Goal: Task Accomplishment & Management: Complete application form

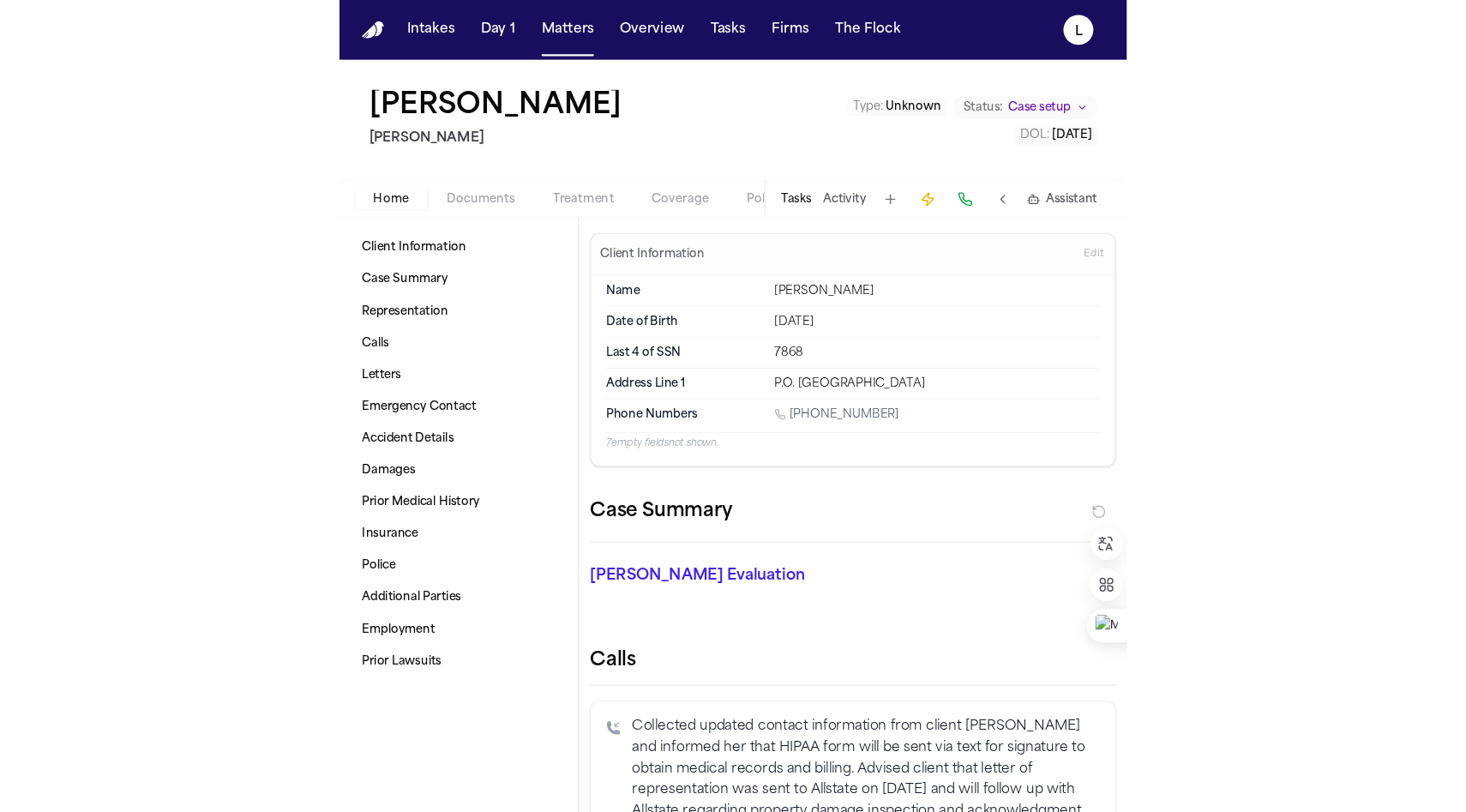
scroll to position [1288, 0]
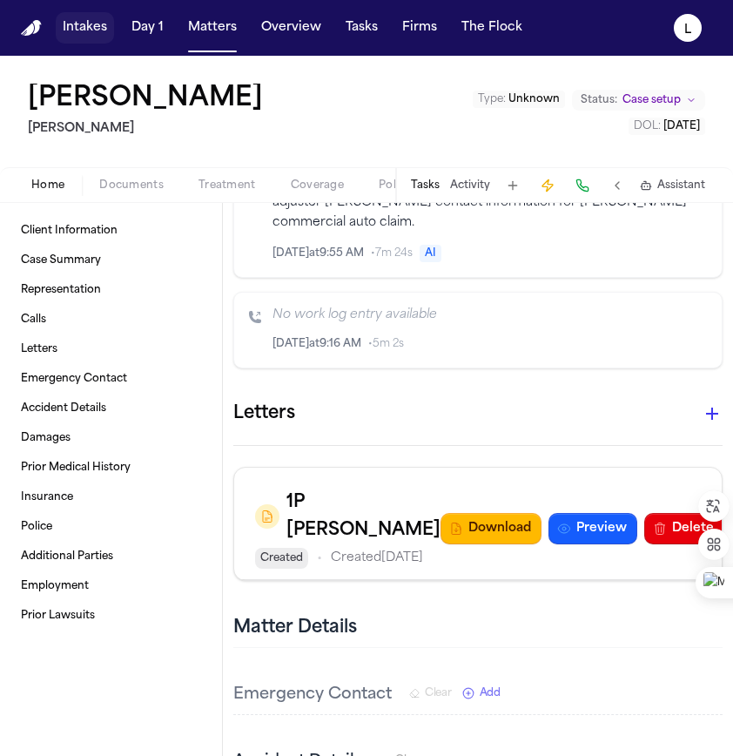
click at [93, 35] on button "Intakes" at bounding box center [85, 27] width 58 height 31
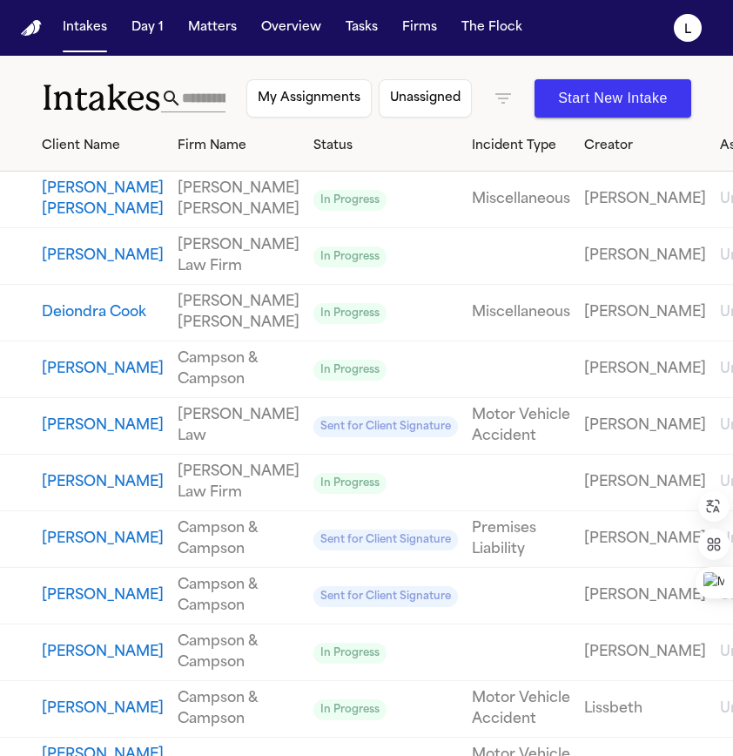
click at [207, 98] on input "text" at bounding box center [204, 98] width 44 height 28
click at [218, 28] on button "Matters" at bounding box center [212, 27] width 63 height 31
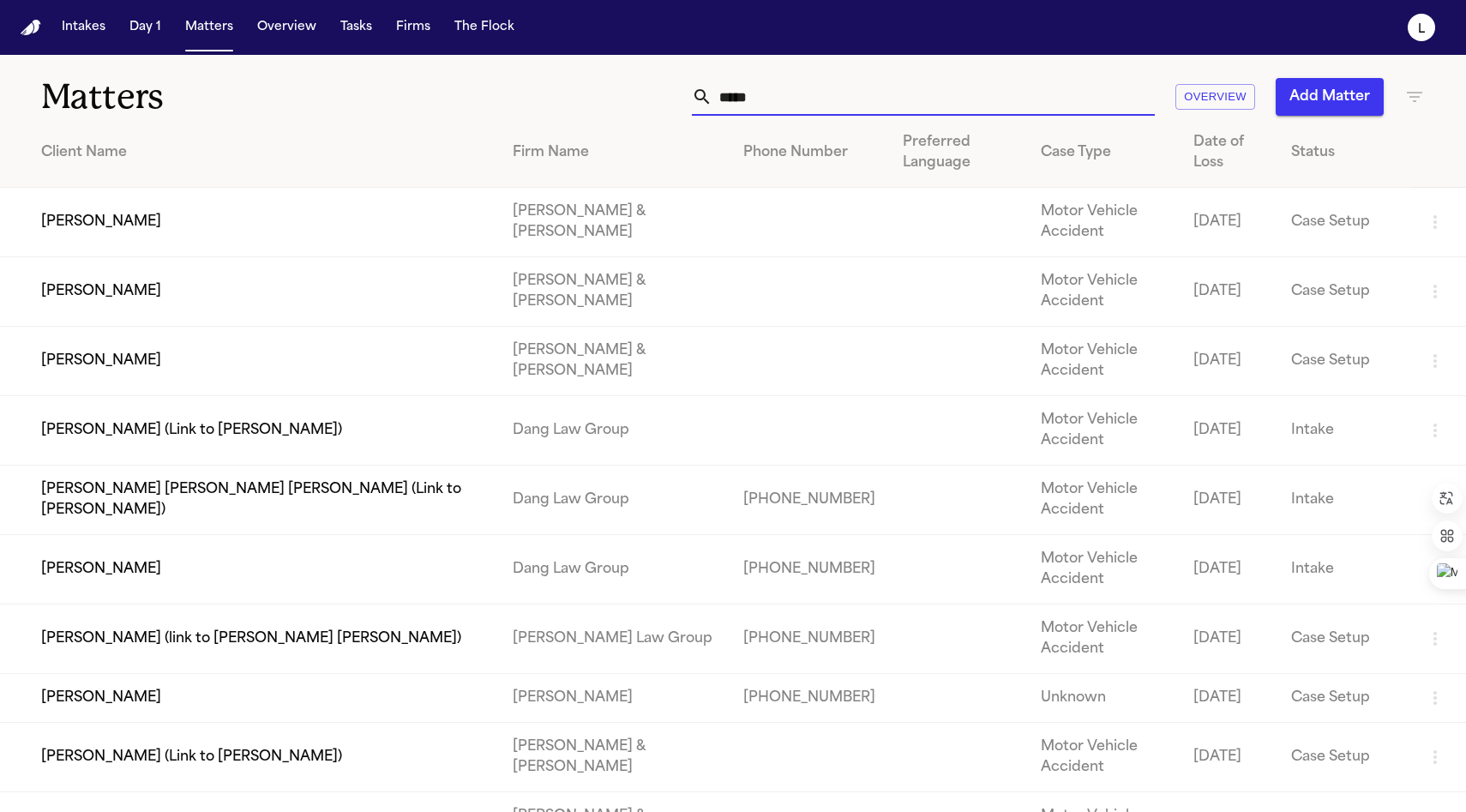
click at [721, 103] on input "*****" at bounding box center [933, 96] width 442 height 37
drag, startPoint x: 751, startPoint y: 99, endPoint x: 673, endPoint y: 94, distance: 78.2
click at [673, 94] on div "***** Overview Add Matter" at bounding box center [930, 96] width 988 height 37
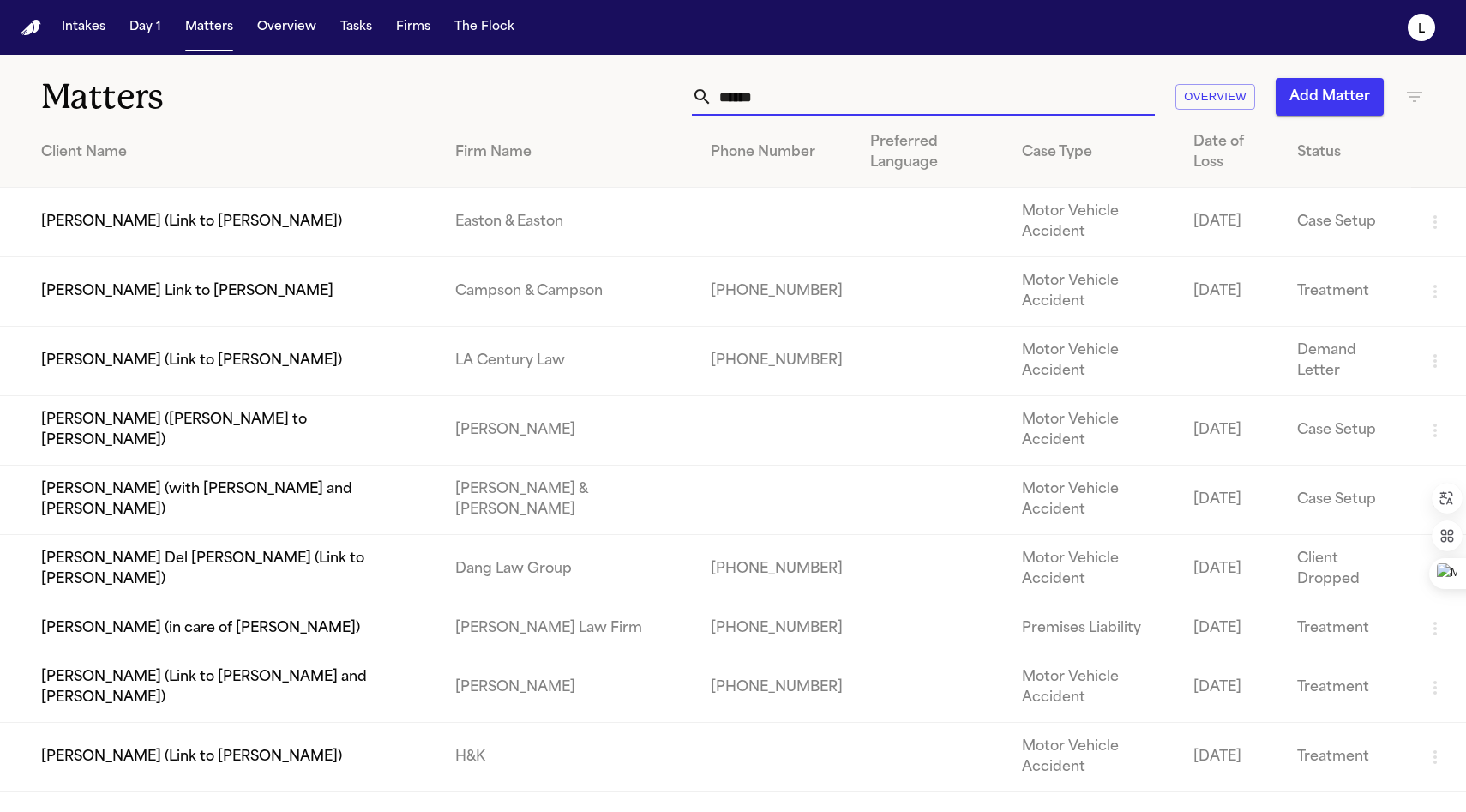
type input "******"
click at [282, 314] on td "[PERSON_NAME] Link to [PERSON_NAME]" at bounding box center [221, 291] width 442 height 70
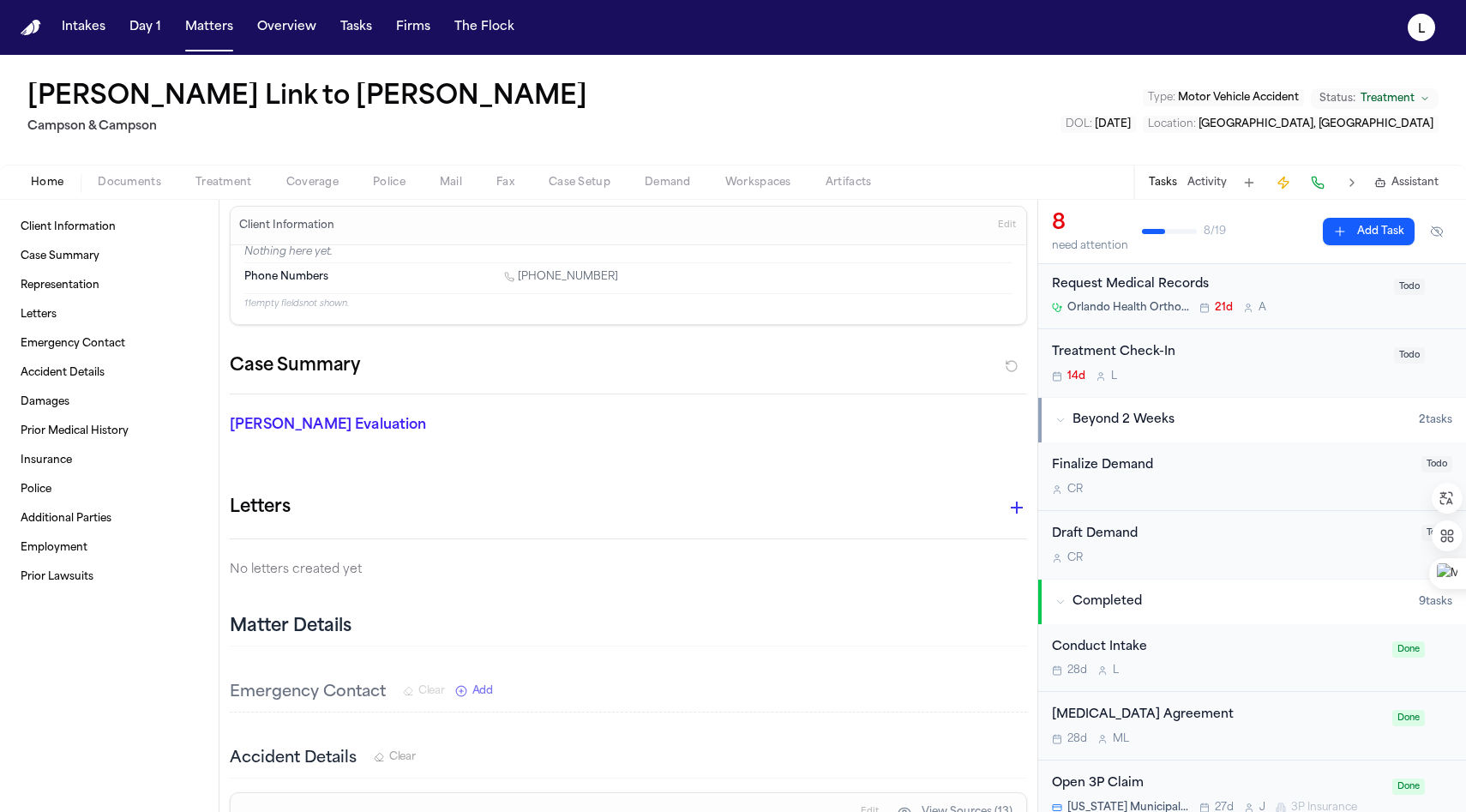
scroll to position [470, 0]
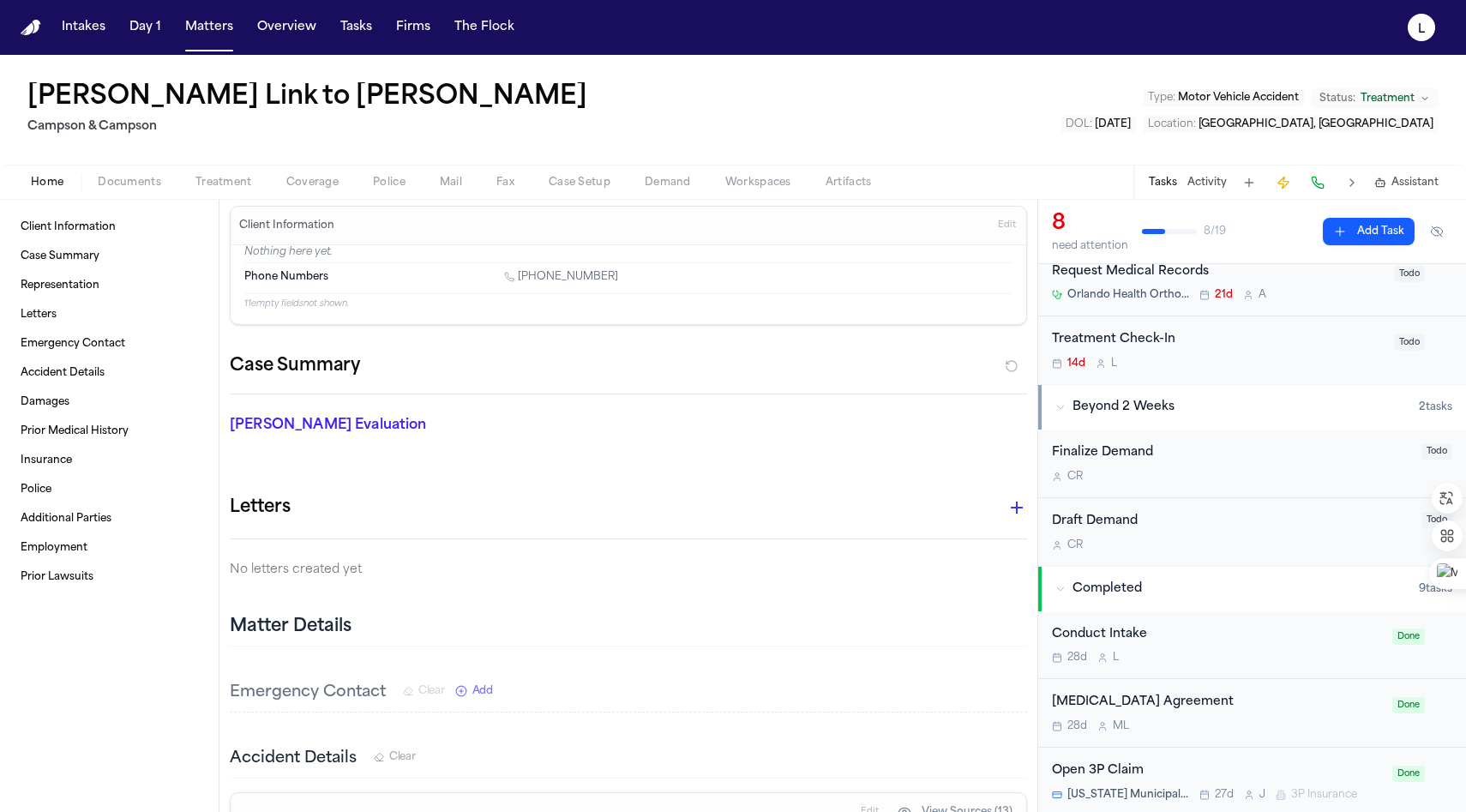
click at [721, 640] on div "Conduct Intake" at bounding box center [1217, 635] width 330 height 20
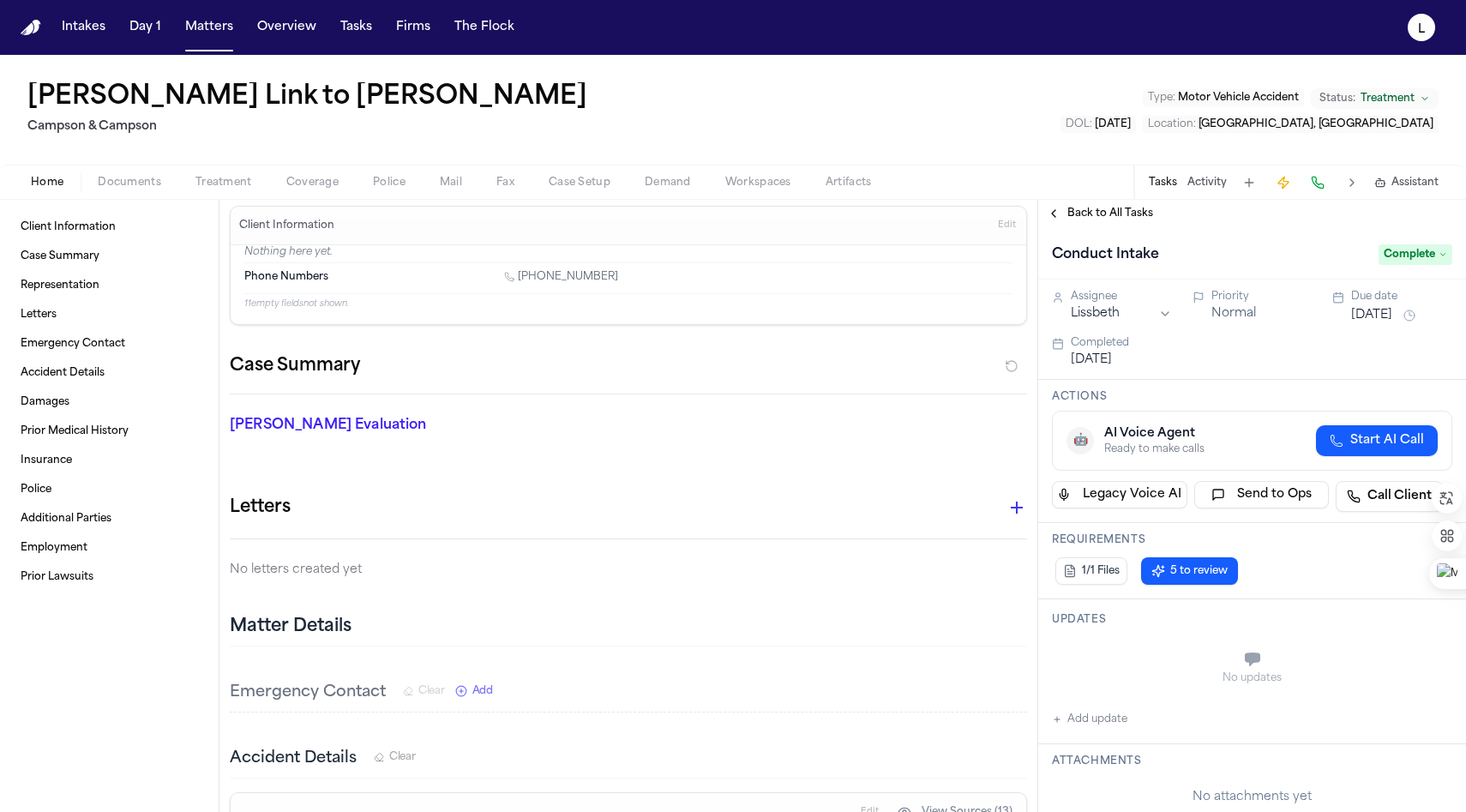
click at [721, 720] on button "Add update" at bounding box center [1090, 718] width 76 height 21
click at [721, 657] on textarea "Add your update" at bounding box center [1263, 660] width 366 height 34
paste textarea "**********"
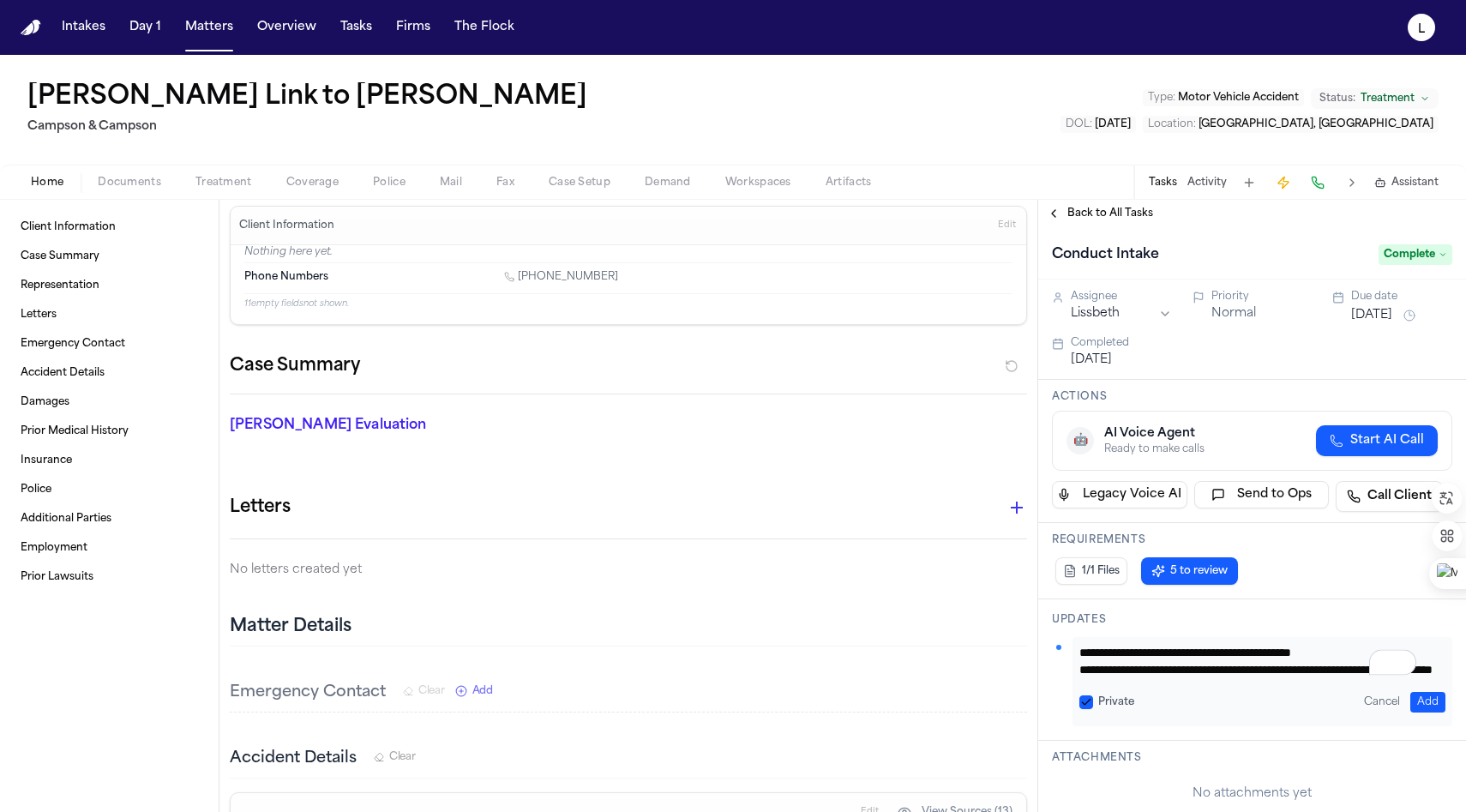
scroll to position [138, 0]
type textarea "**********"
click at [721, 695] on button "Add" at bounding box center [1429, 702] width 35 height 21
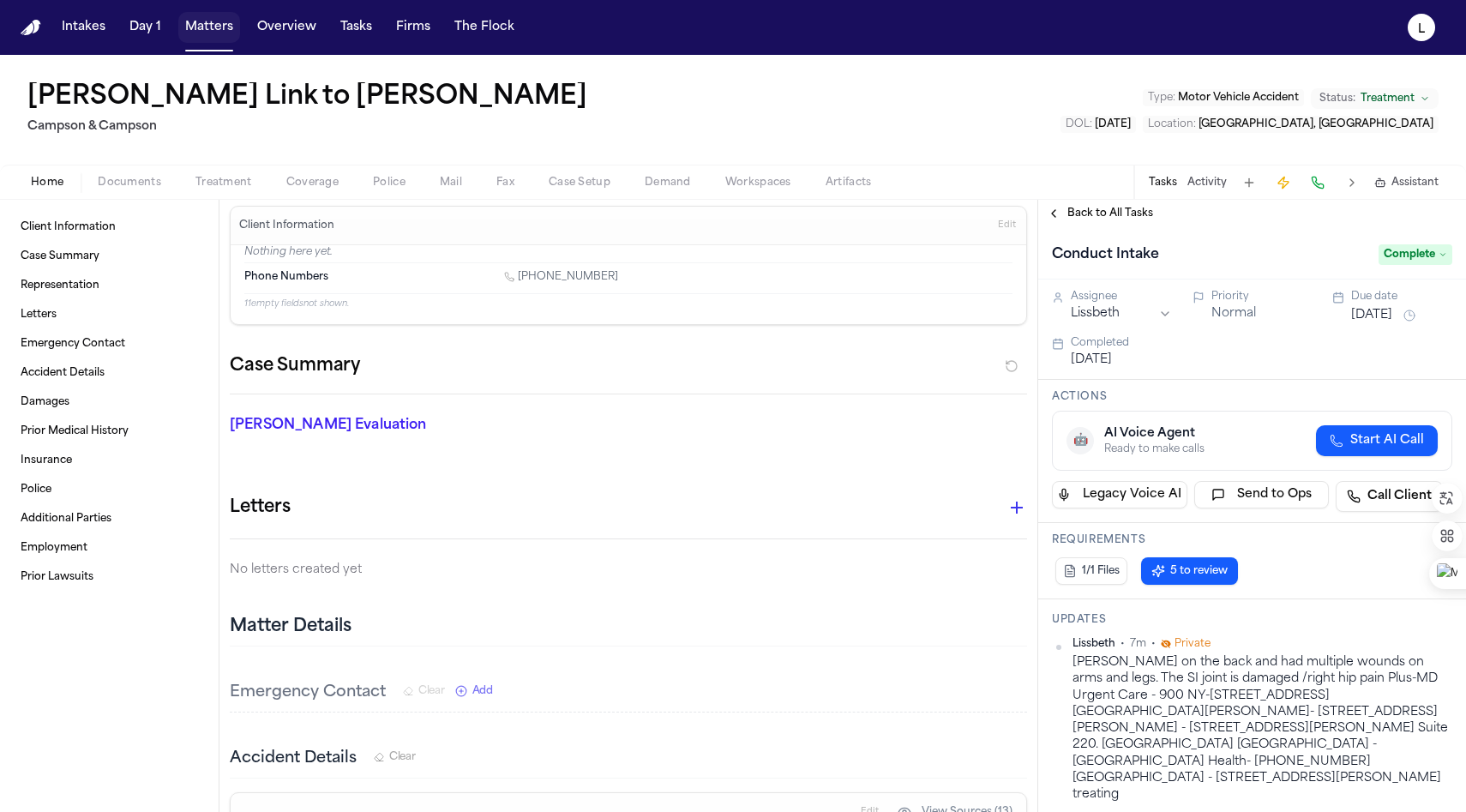
click at [199, 37] on button "Matters" at bounding box center [209, 27] width 62 height 31
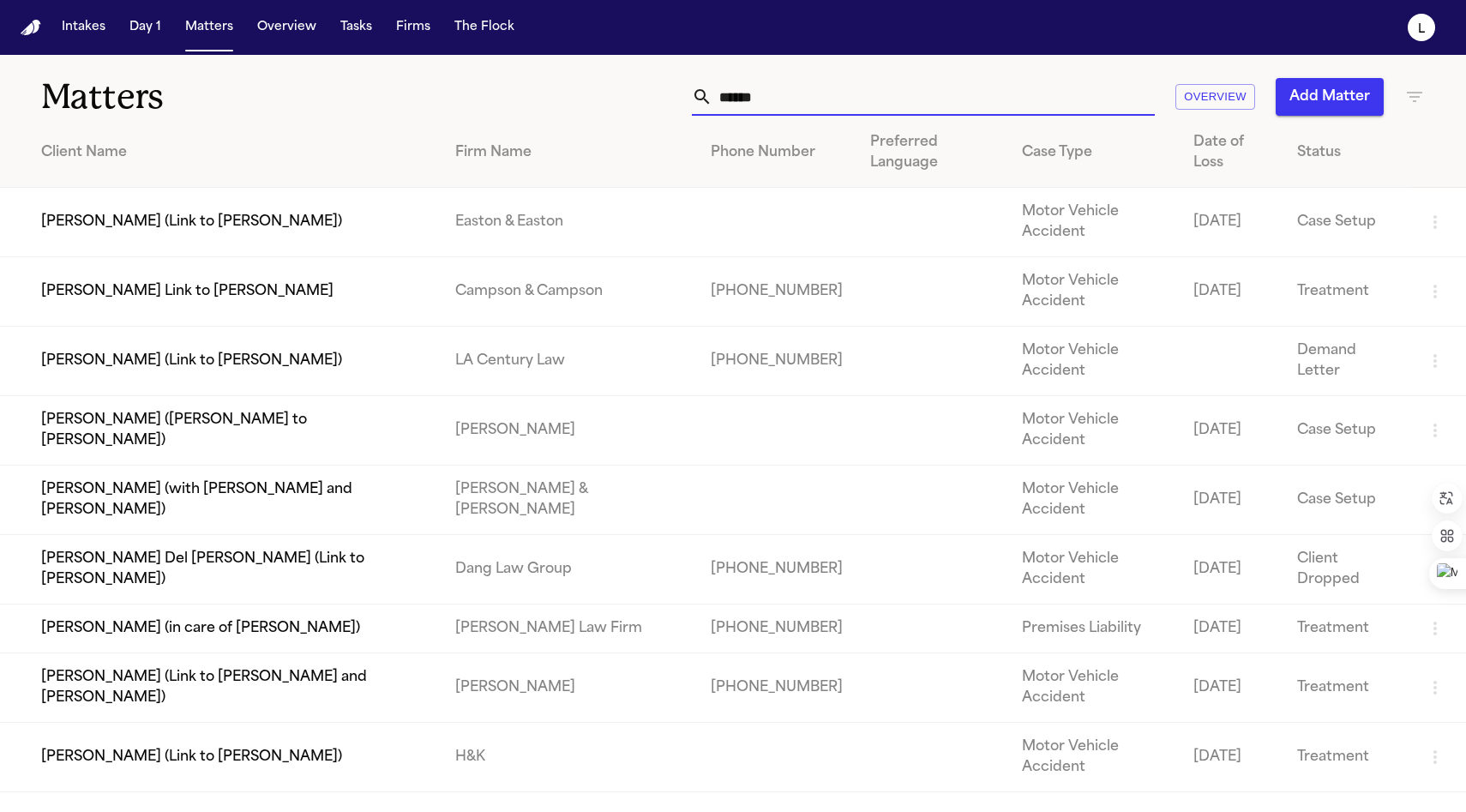
click at [721, 92] on input "******" at bounding box center [933, 96] width 442 height 37
drag, startPoint x: 767, startPoint y: 90, endPoint x: 616, endPoint y: 96, distance: 151.1
click at [629, 96] on div "****** Overview Add Matter" at bounding box center [930, 96] width 988 height 37
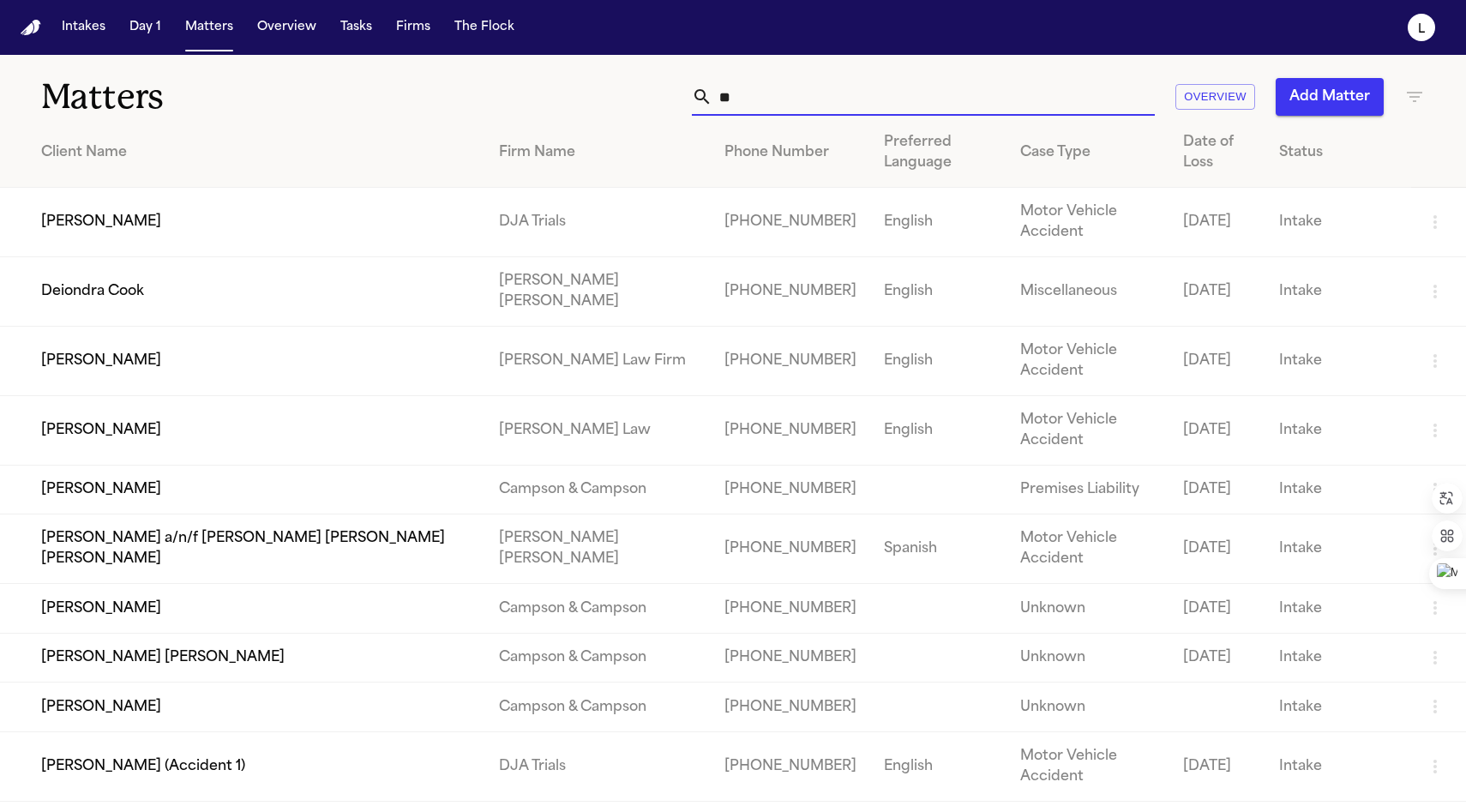
type input "*"
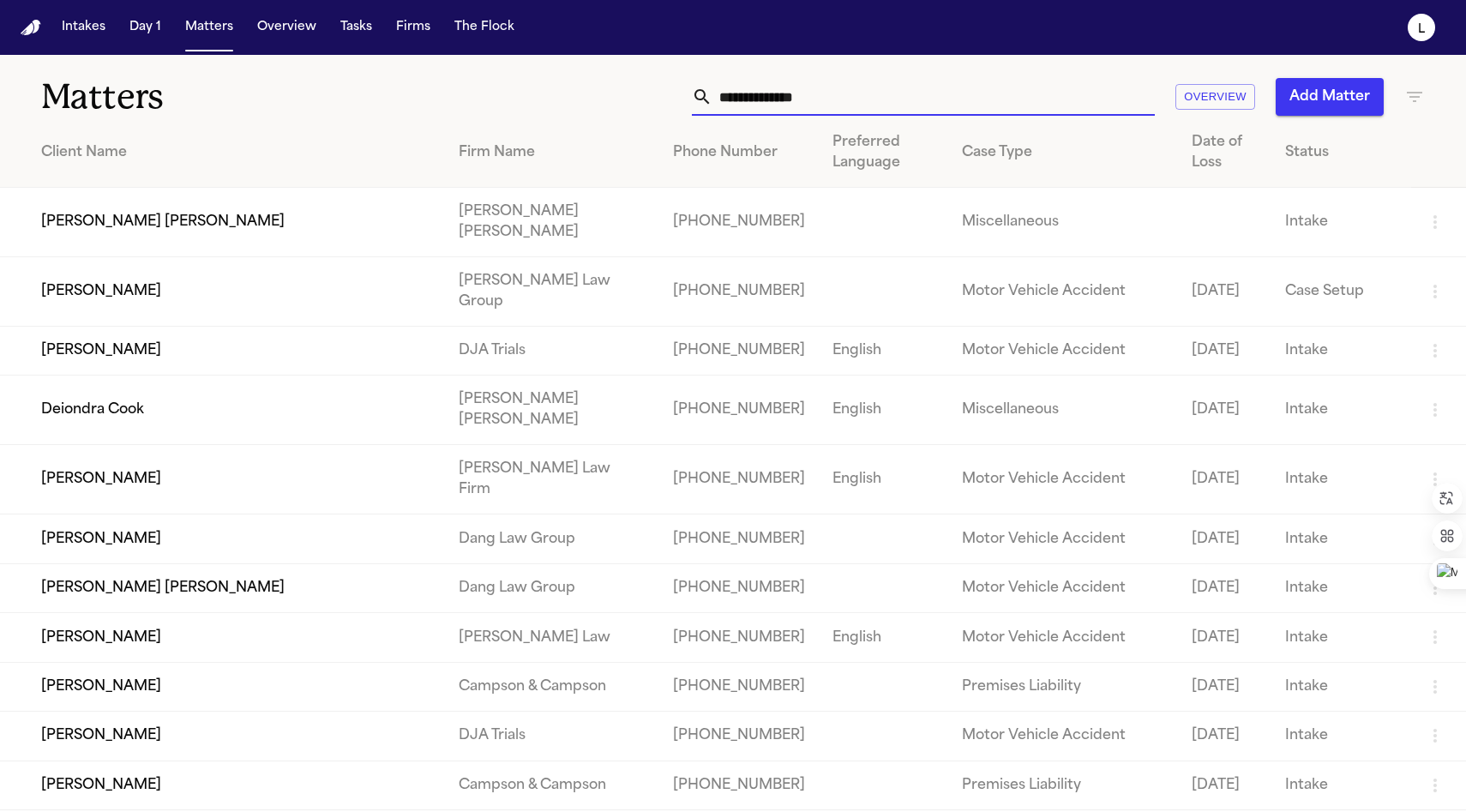
click at [721, 108] on input "text" at bounding box center [933, 96] width 442 height 37
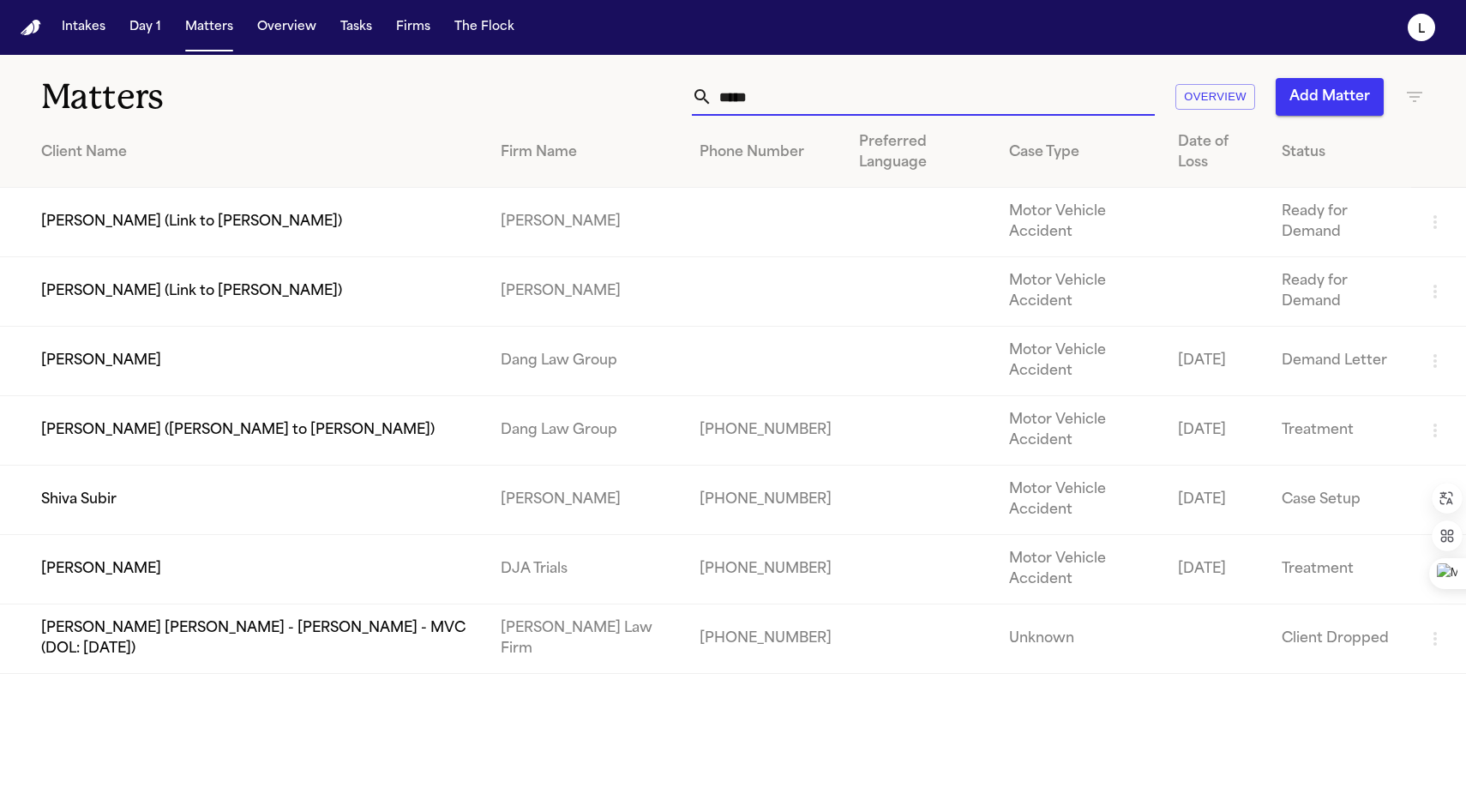
type input "*****"
click at [361, 466] on td "Shiva Subir" at bounding box center [243, 500] width 487 height 70
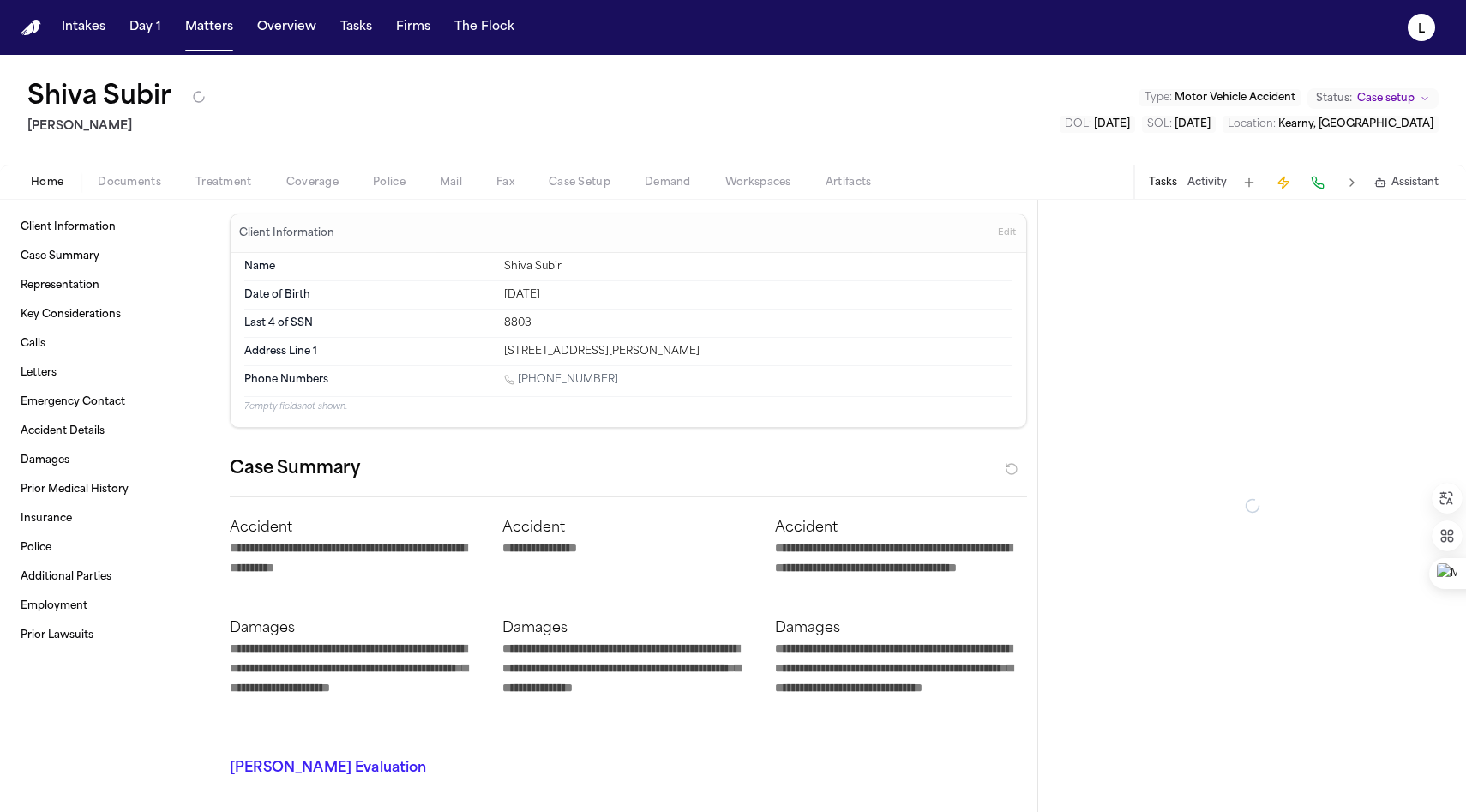
type textarea "*"
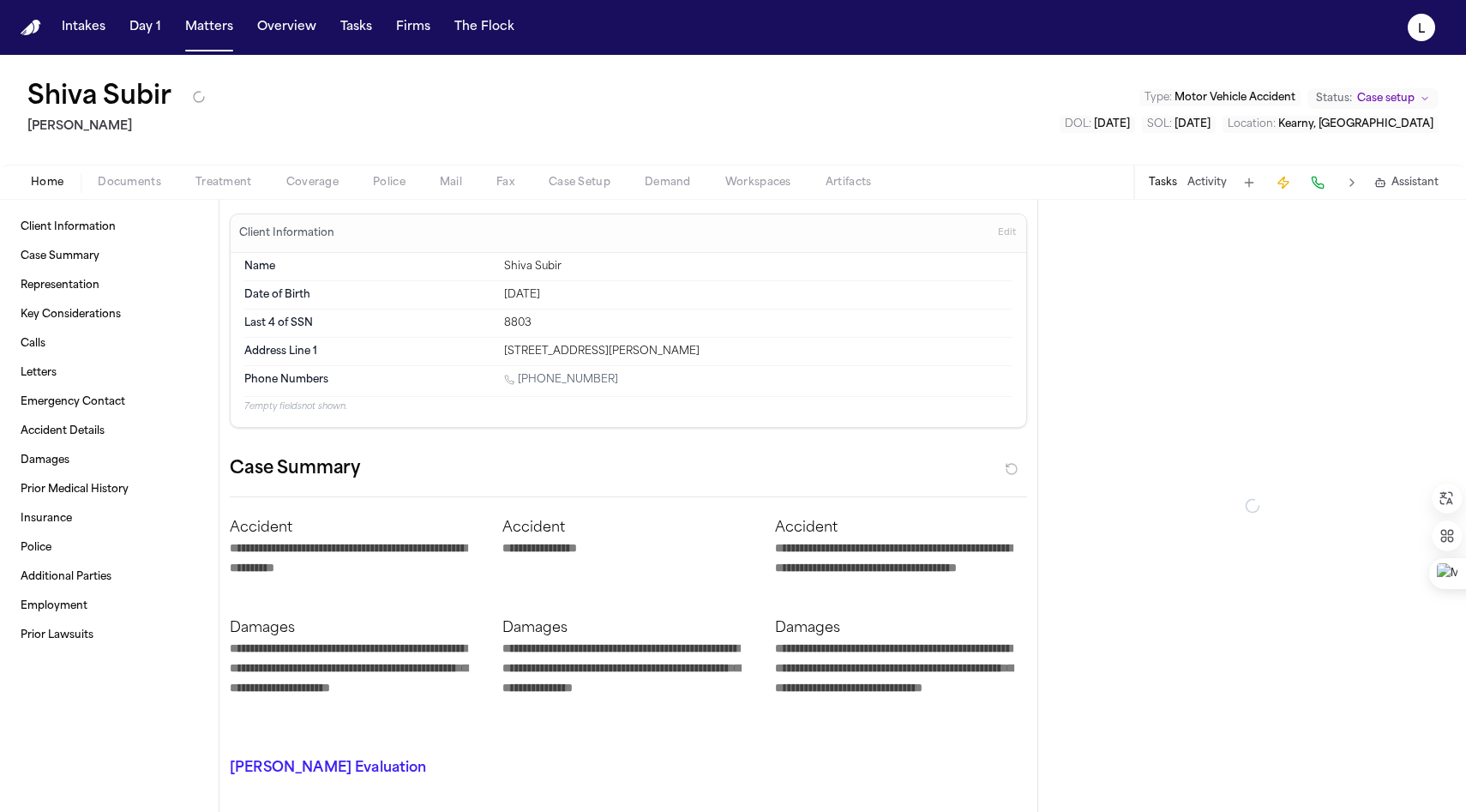
type textarea "*"
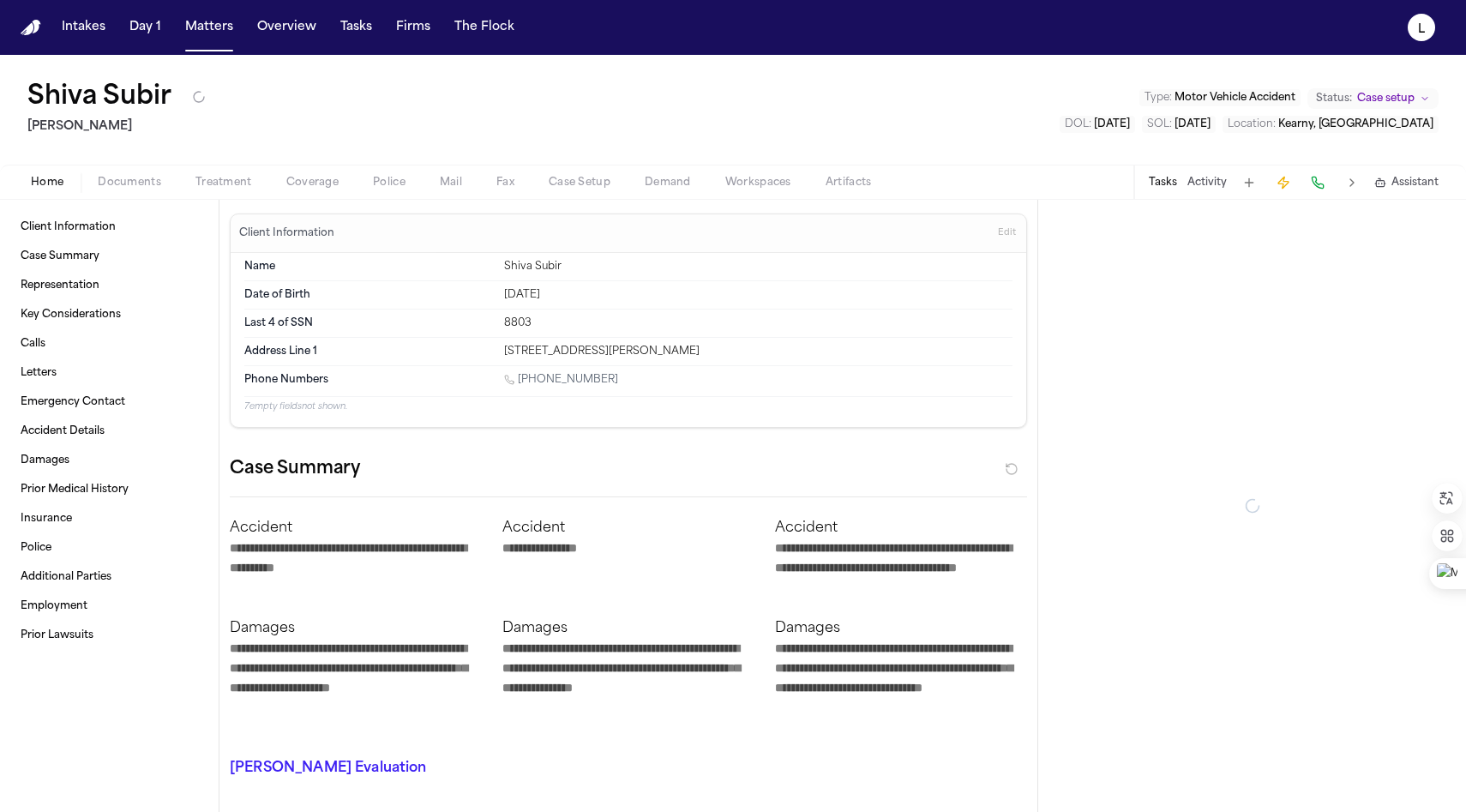
type textarea "*"
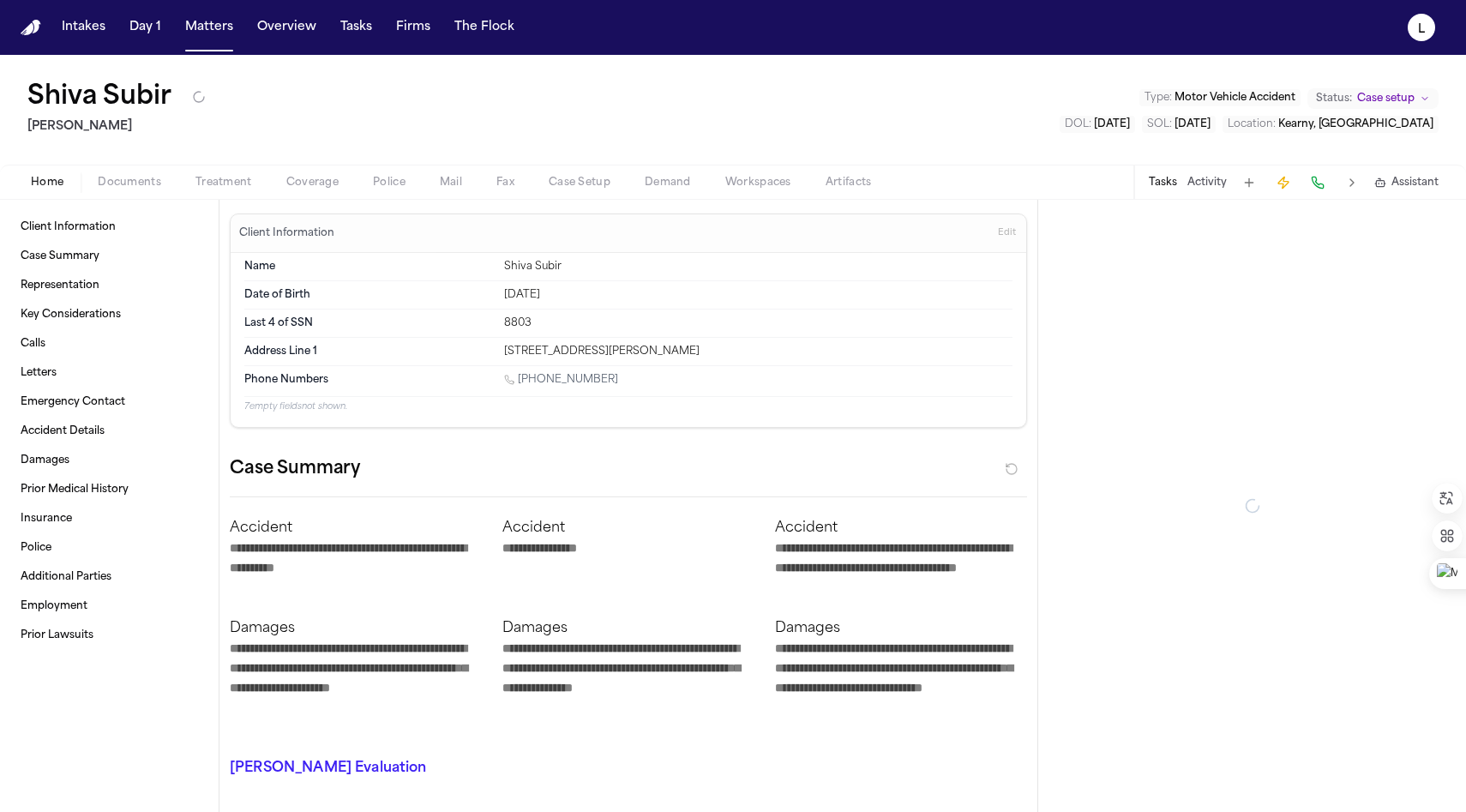
type textarea "*"
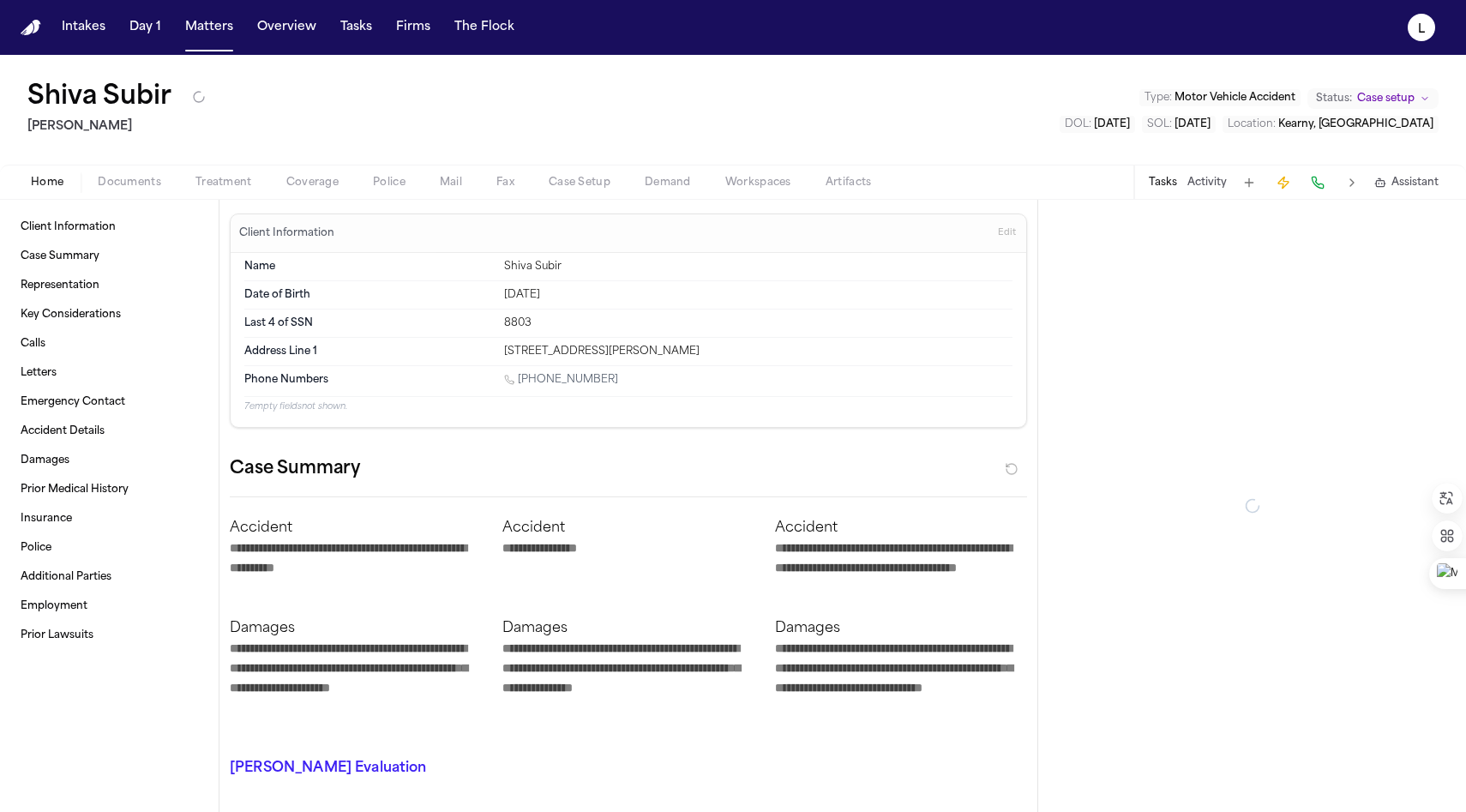
type textarea "*"
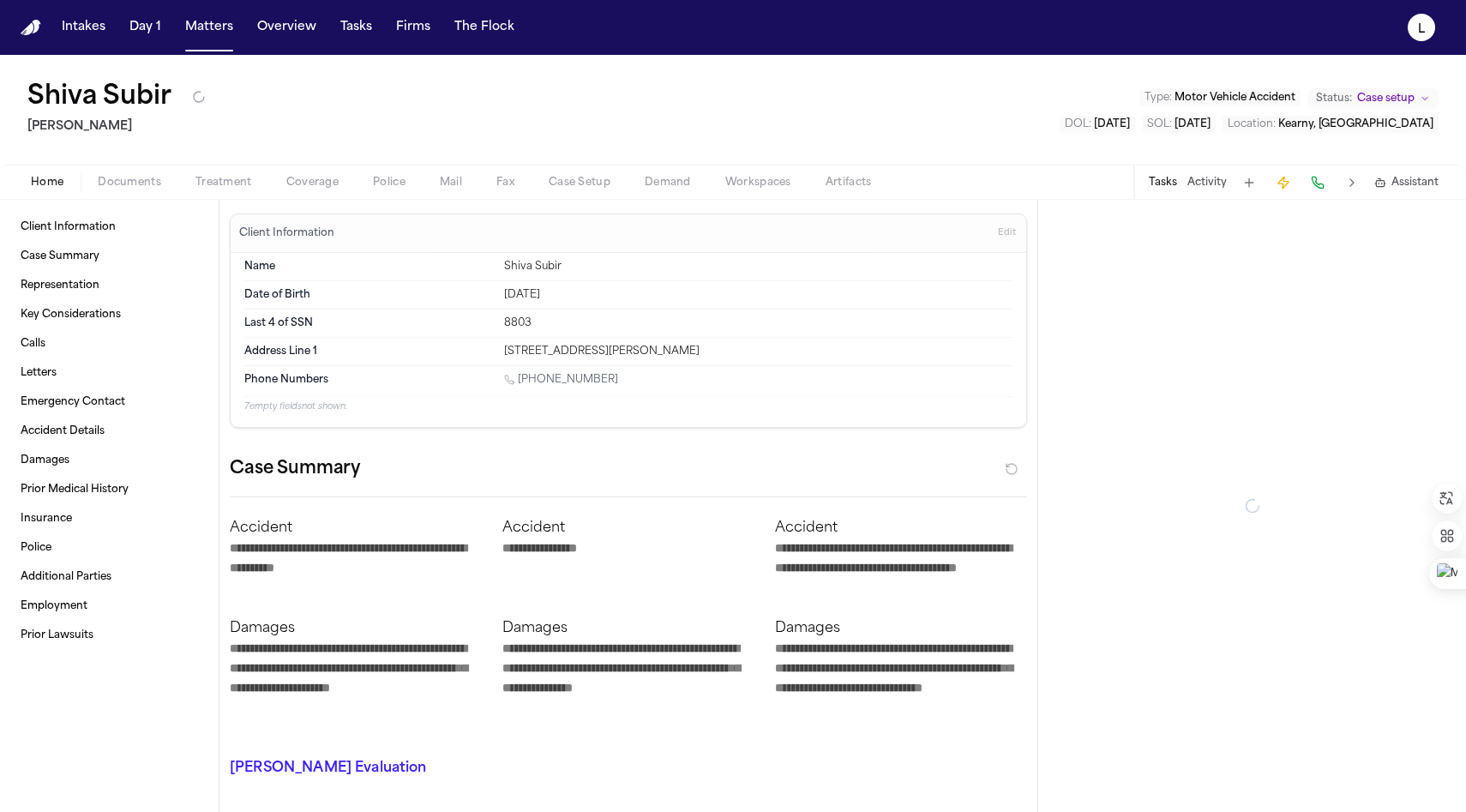
type textarea "*"
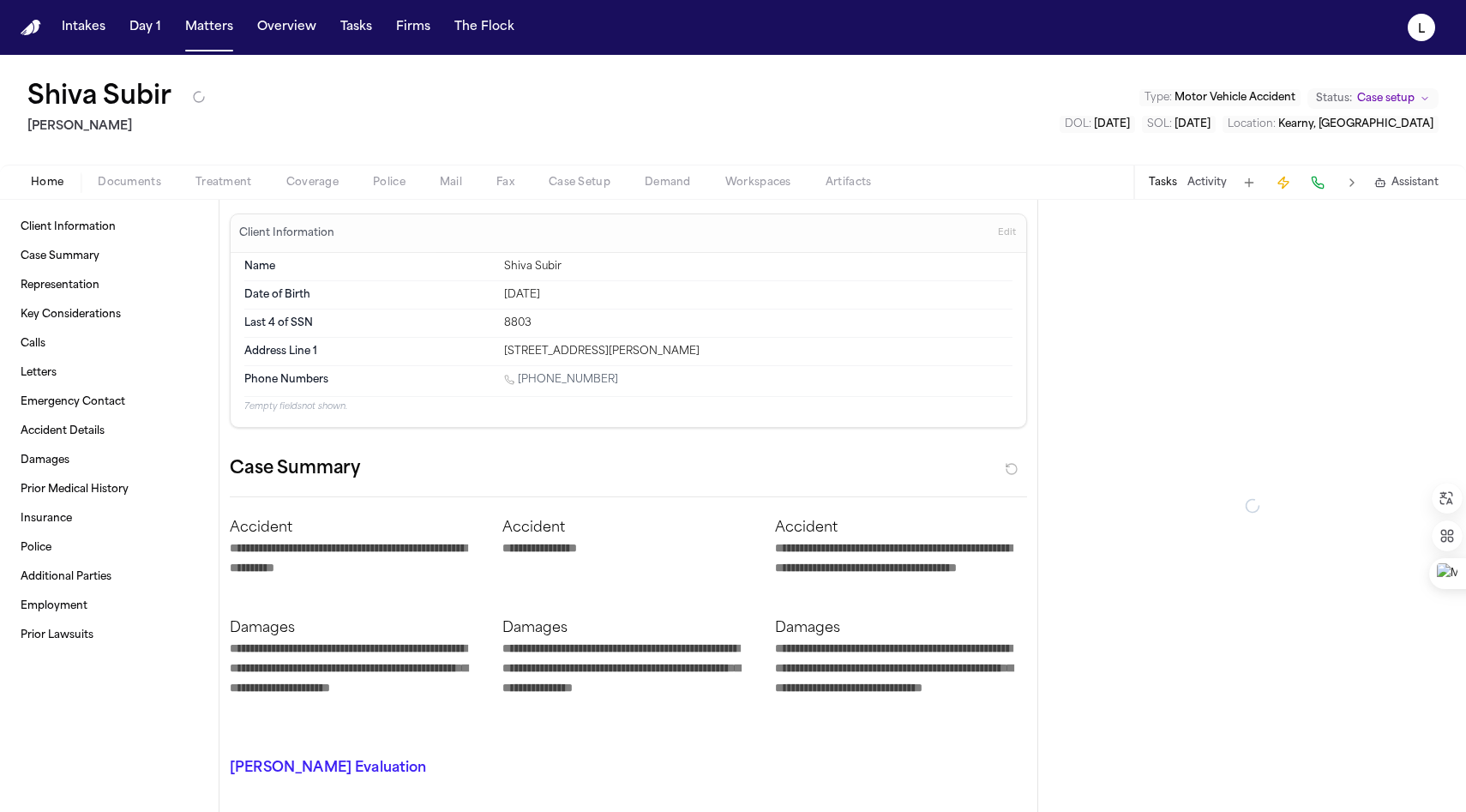
type textarea "*"
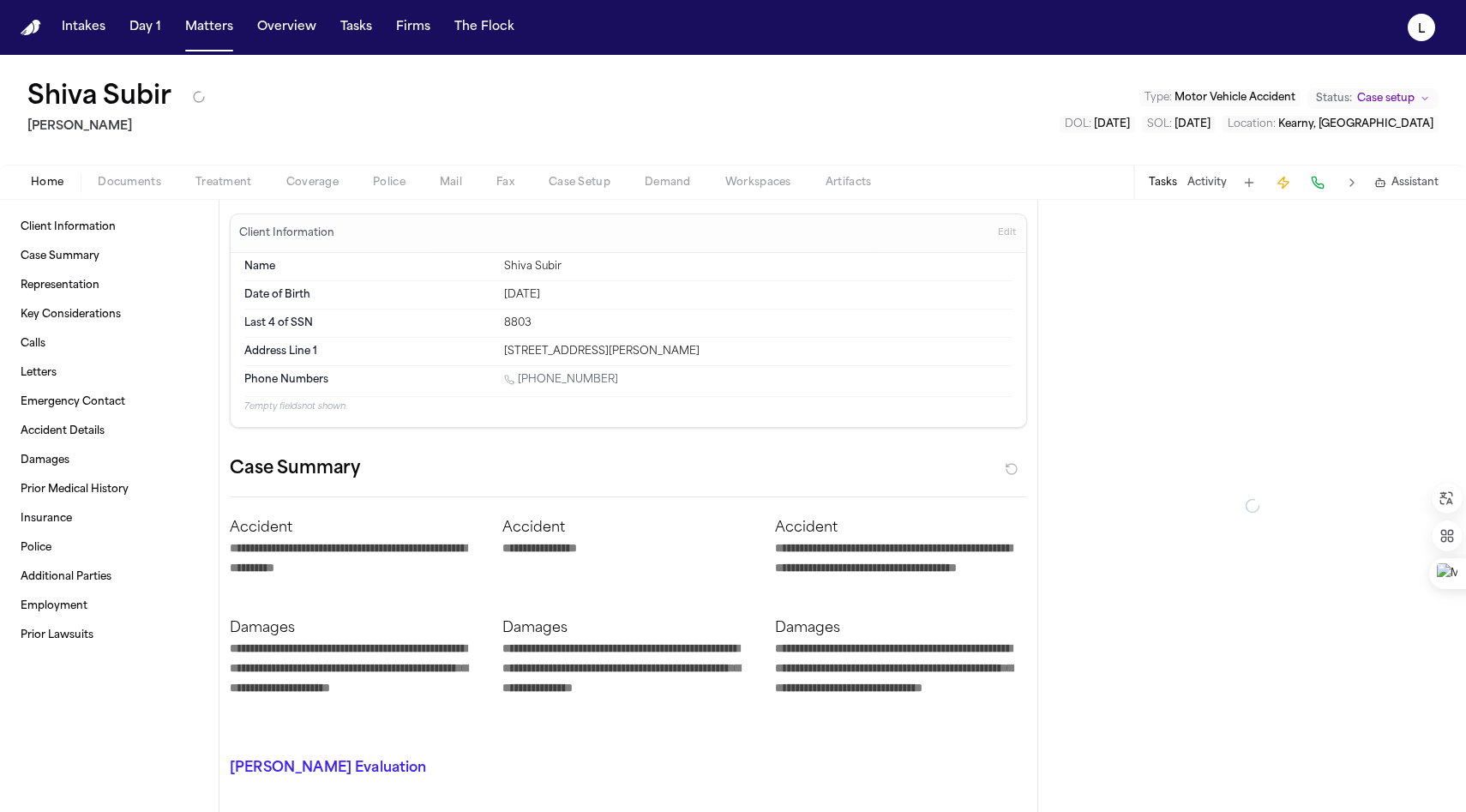
type textarea "*"
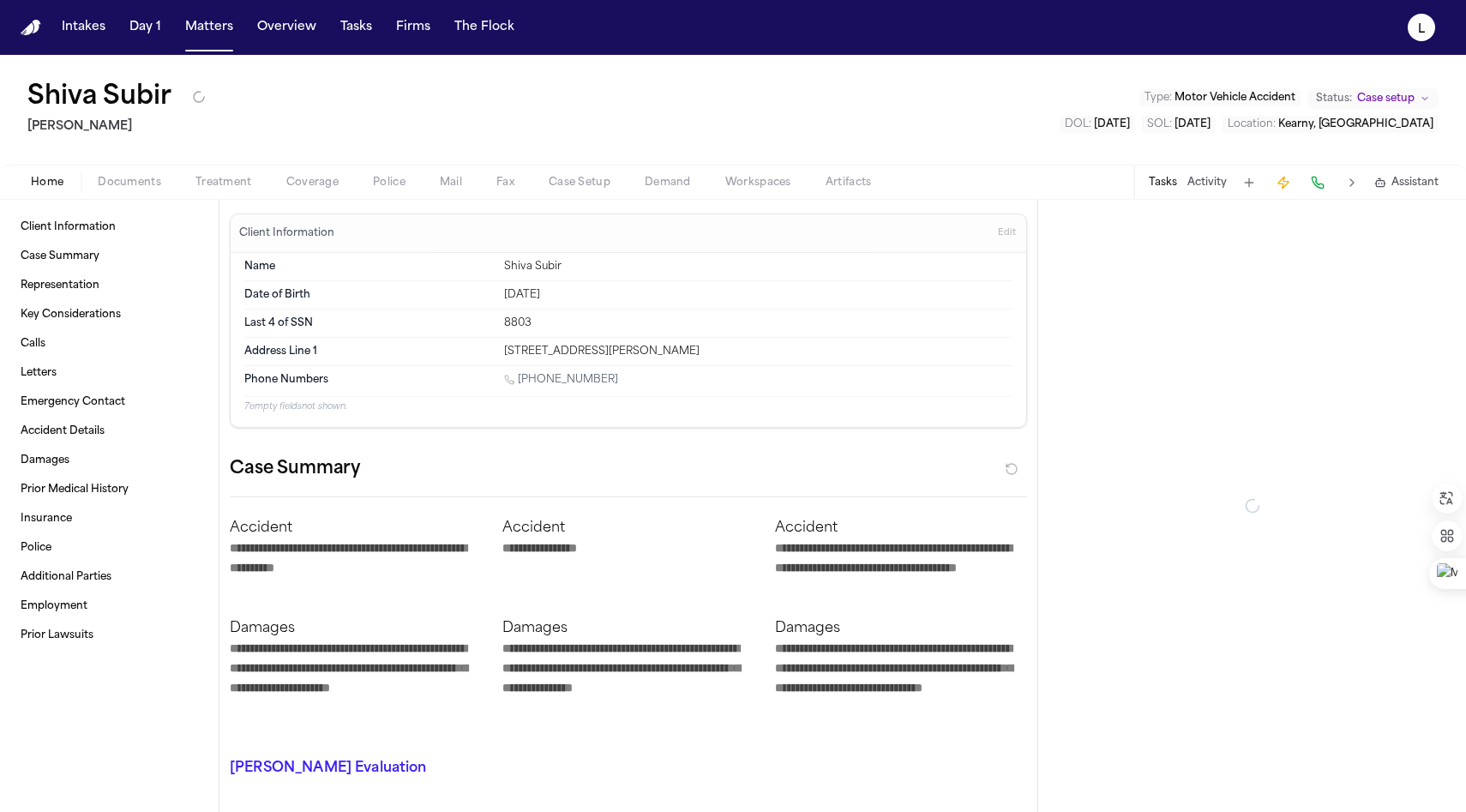
type textarea "*"
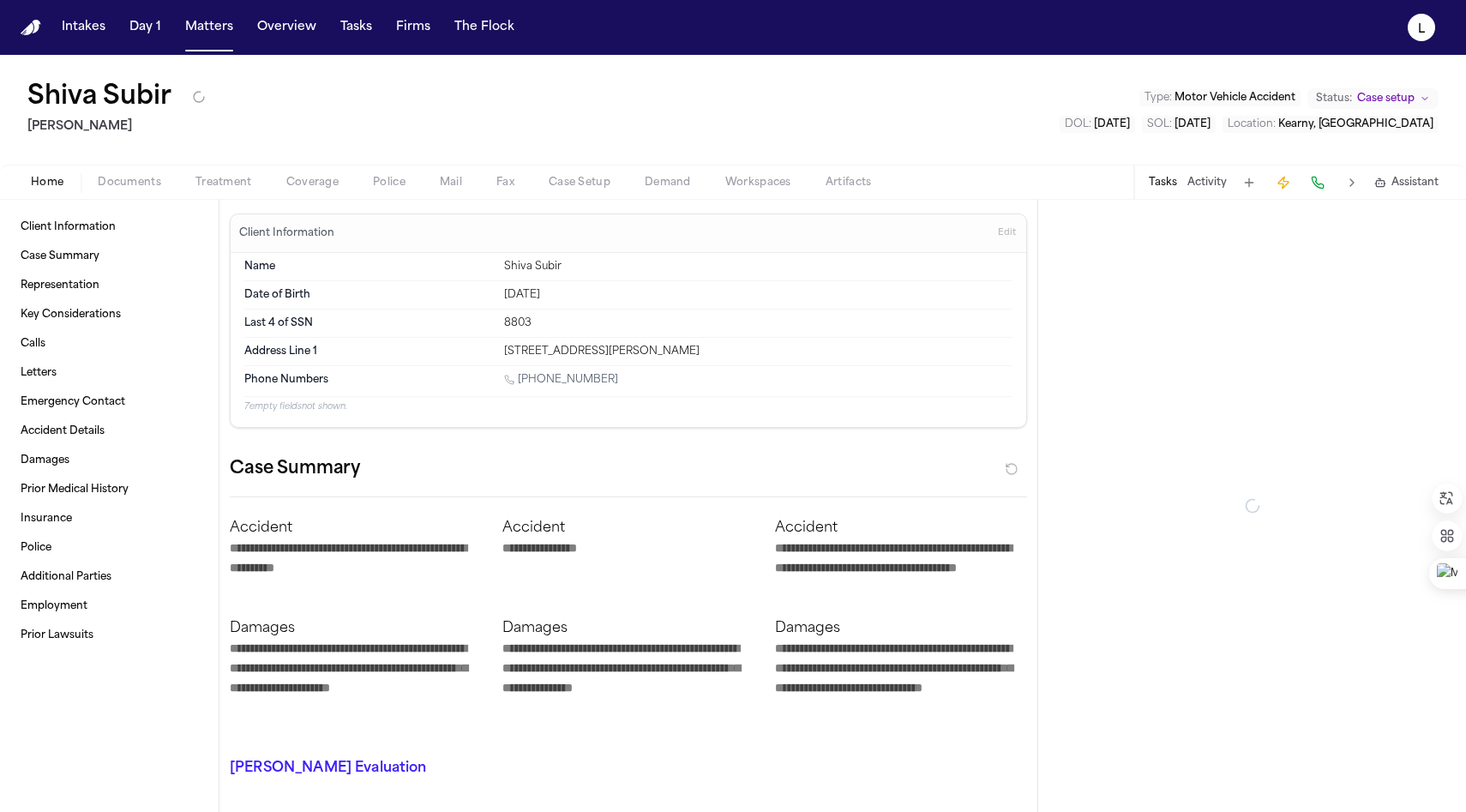
type textarea "*"
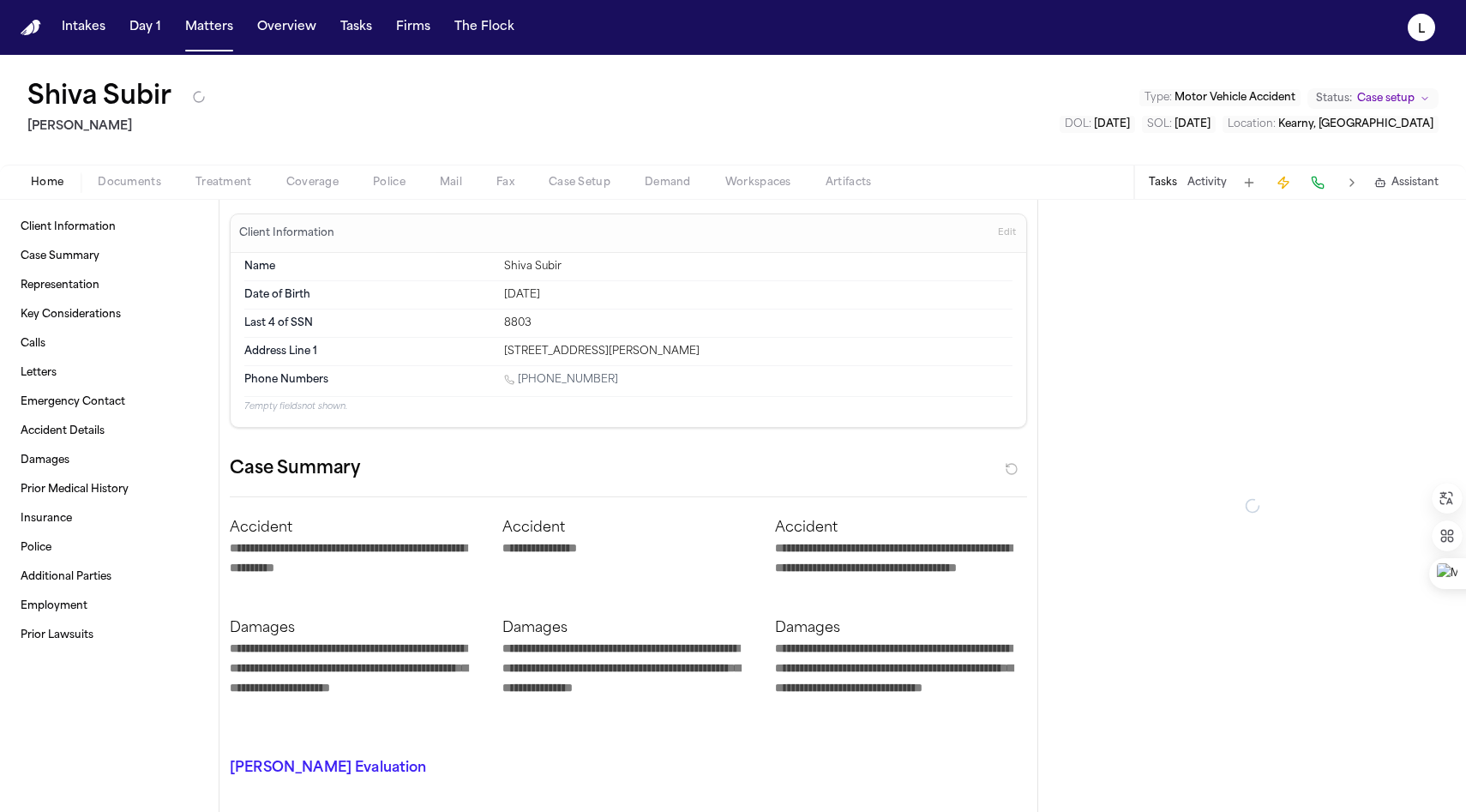
type textarea "*"
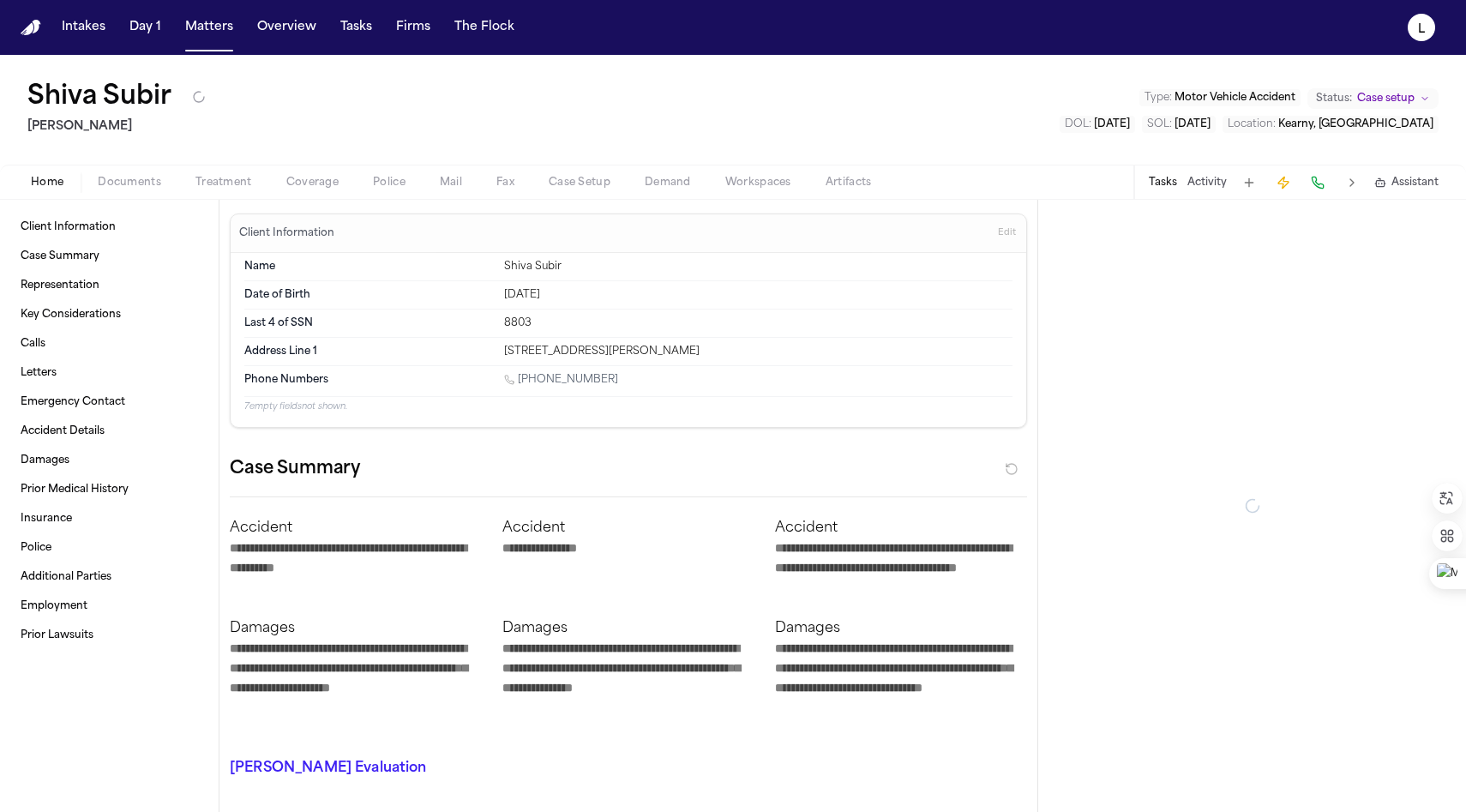
type textarea "*"
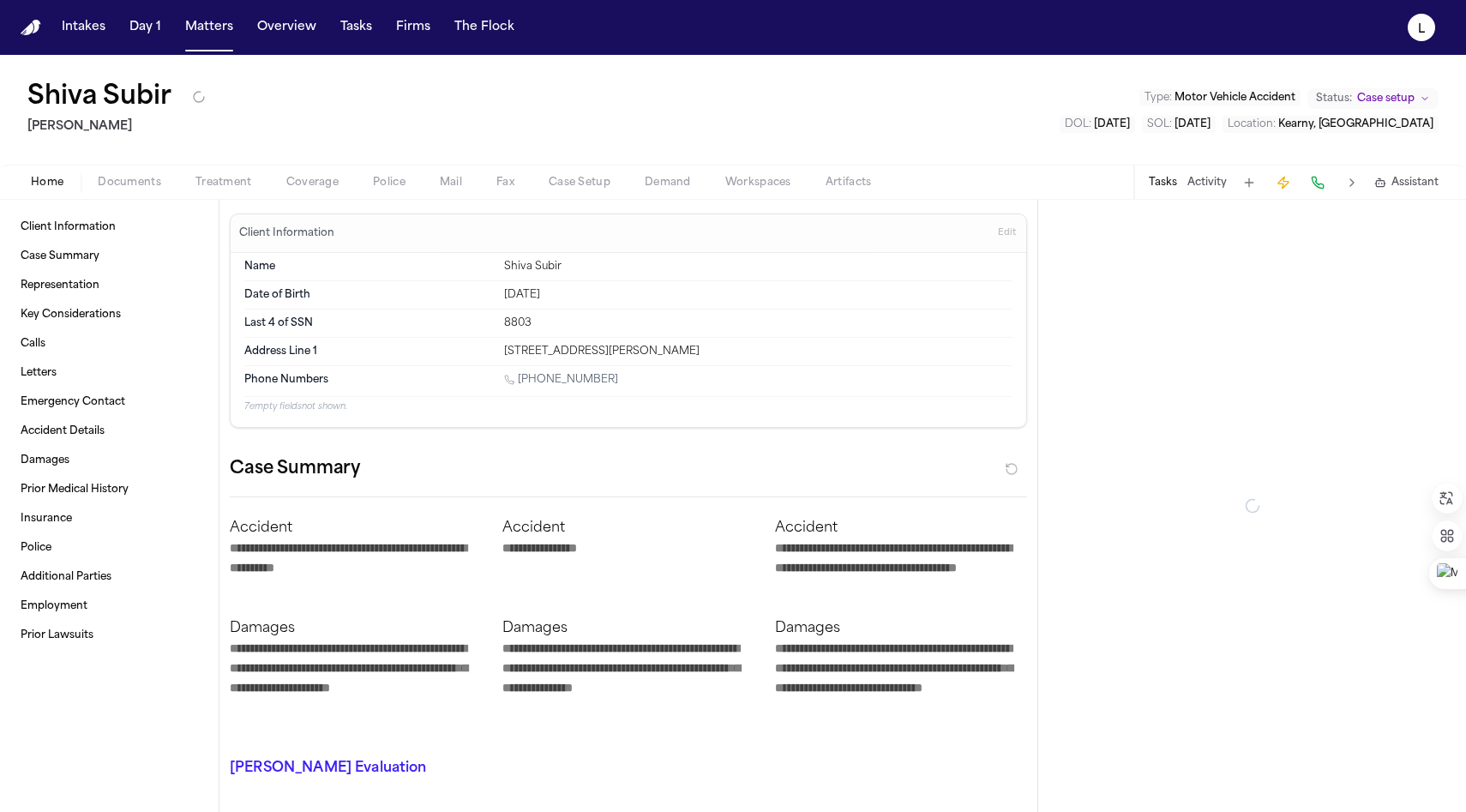
type textarea "*"
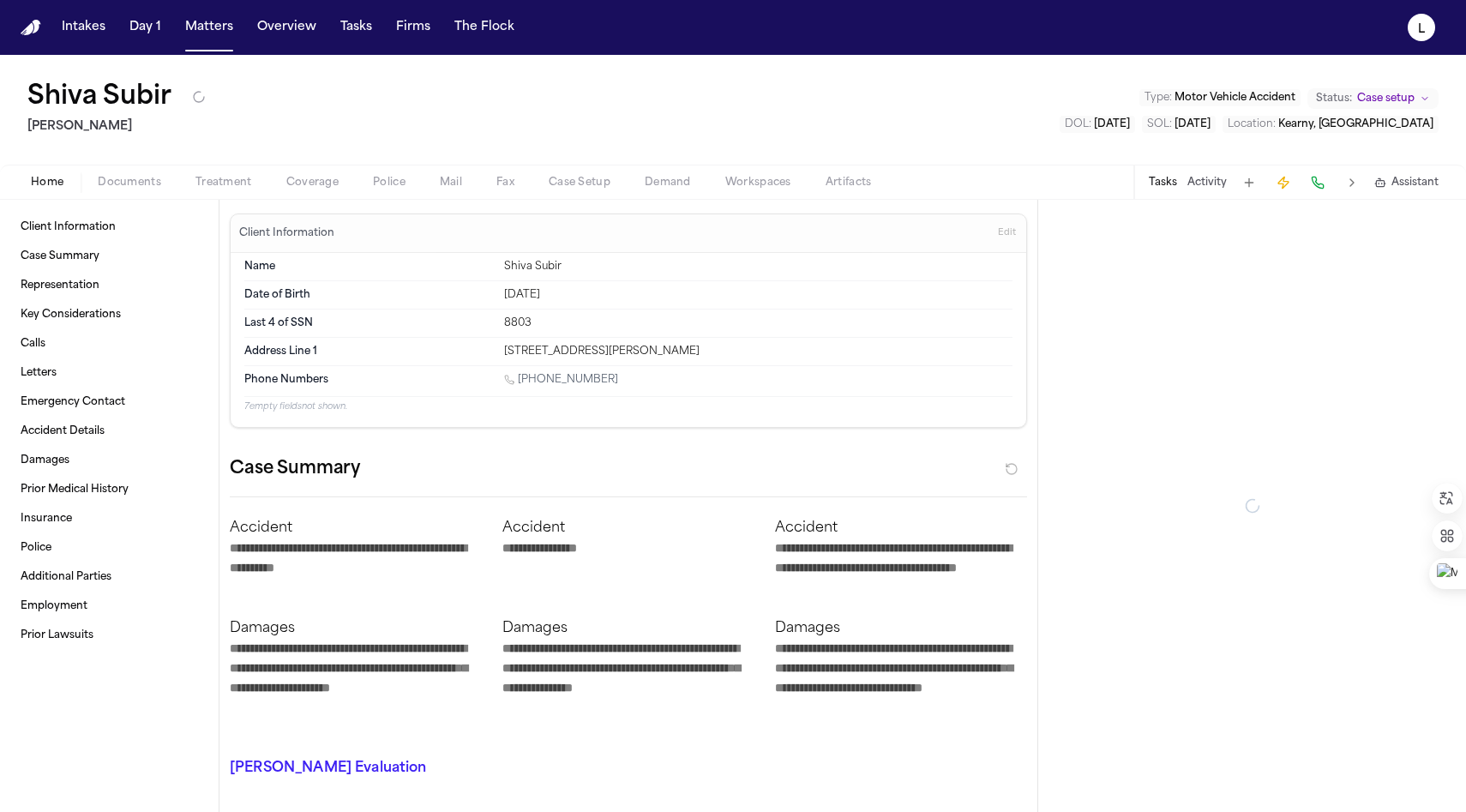
type textarea "*"
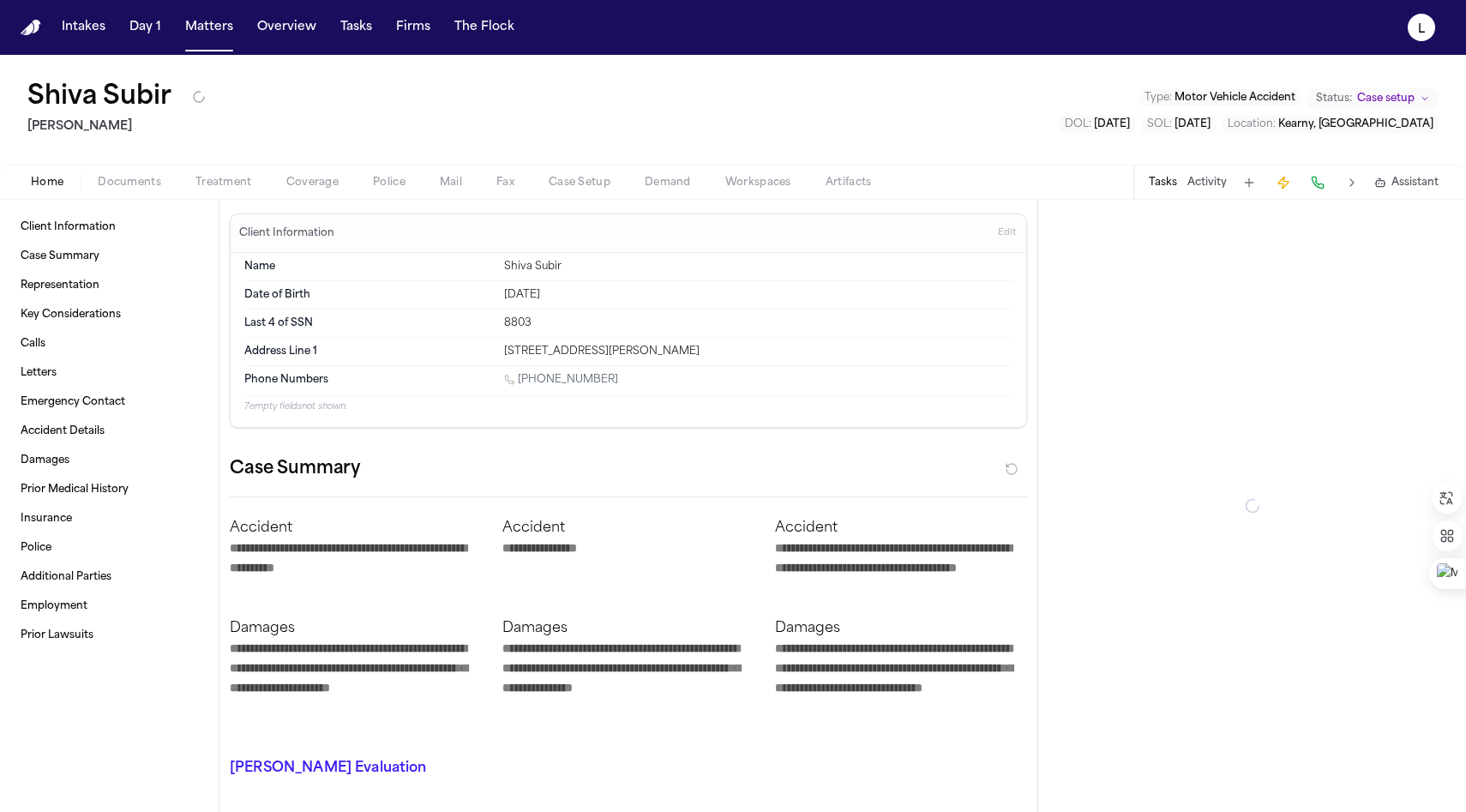
type textarea "*"
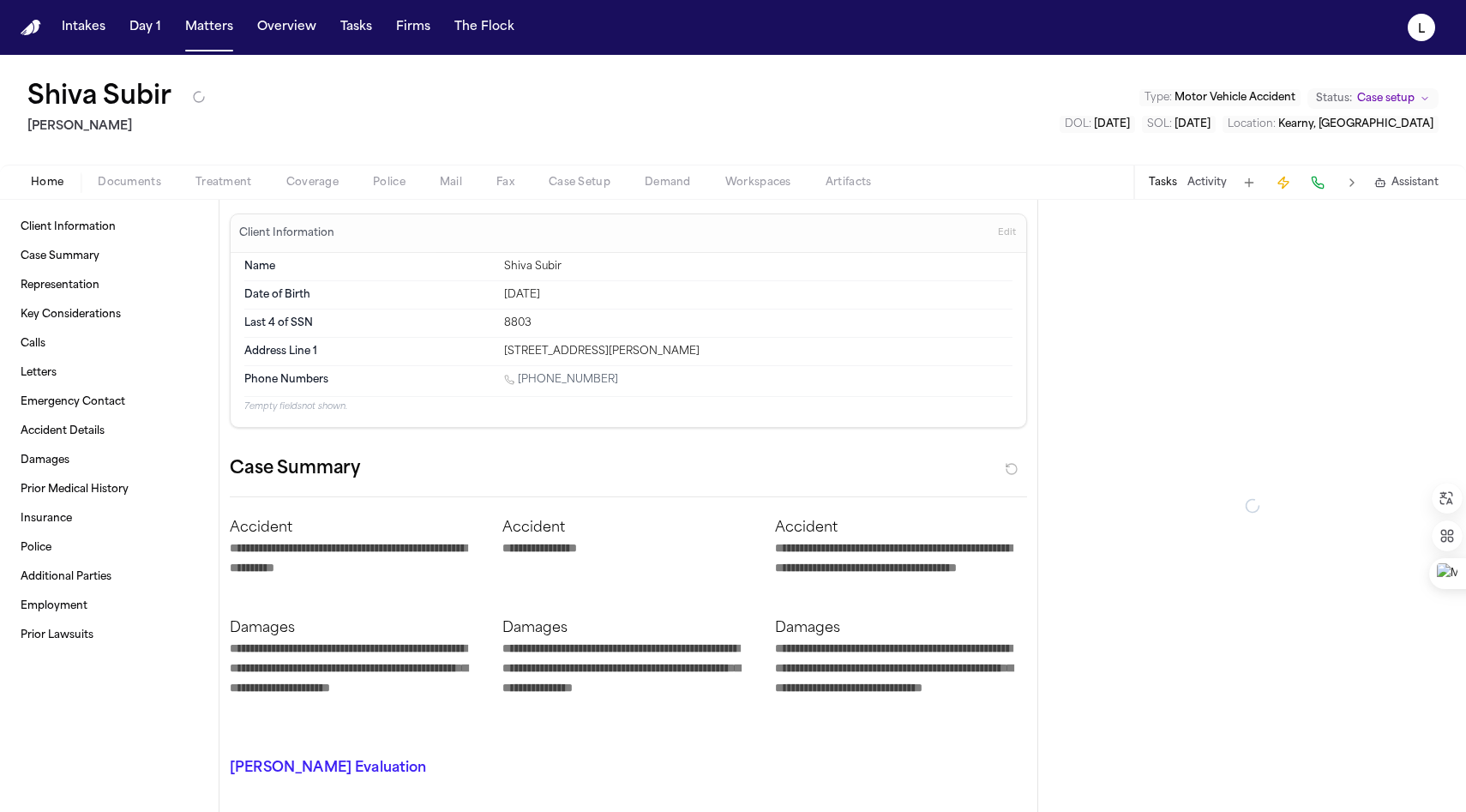
type textarea "*"
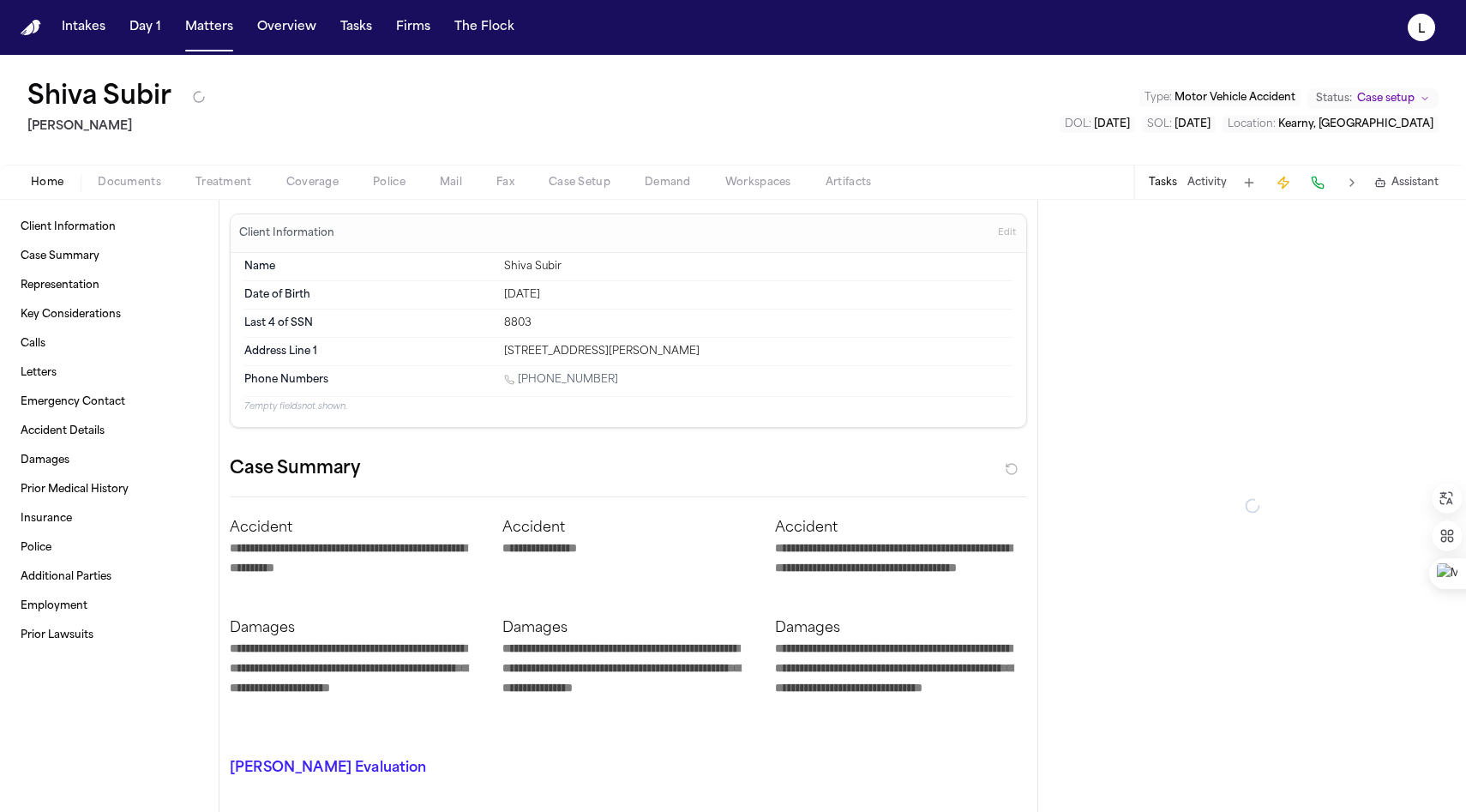
type textarea "*"
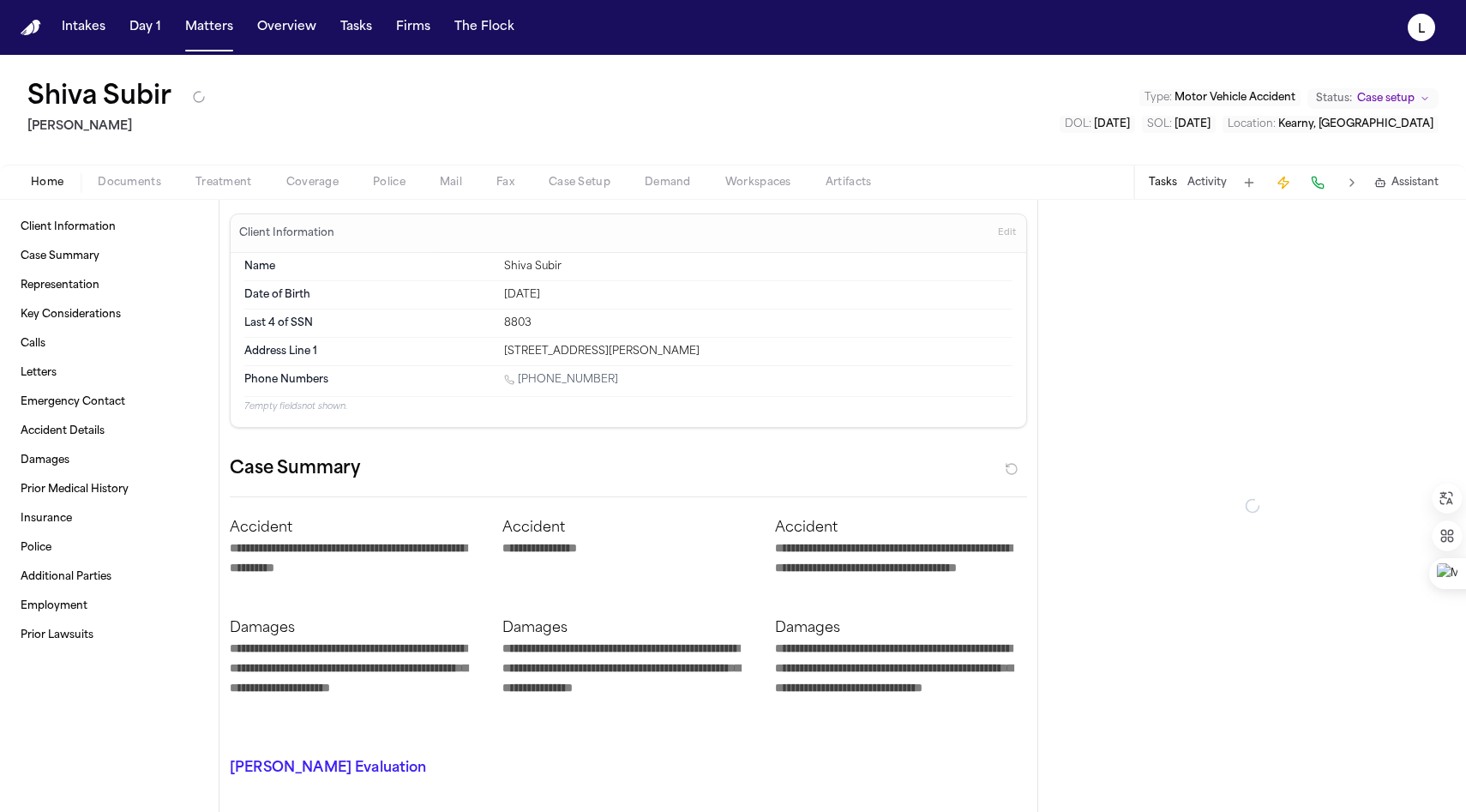
type textarea "*"
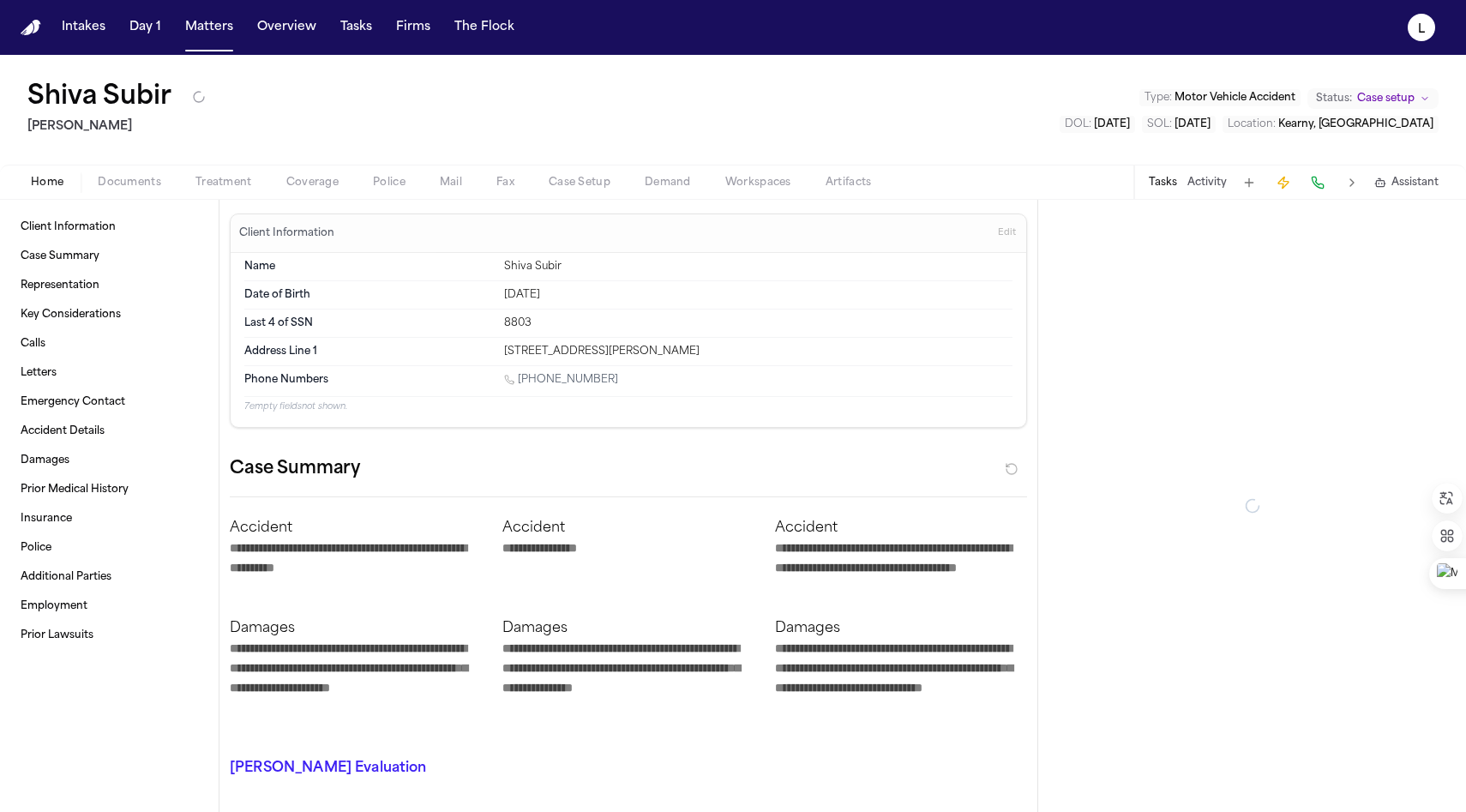
type textarea "*"
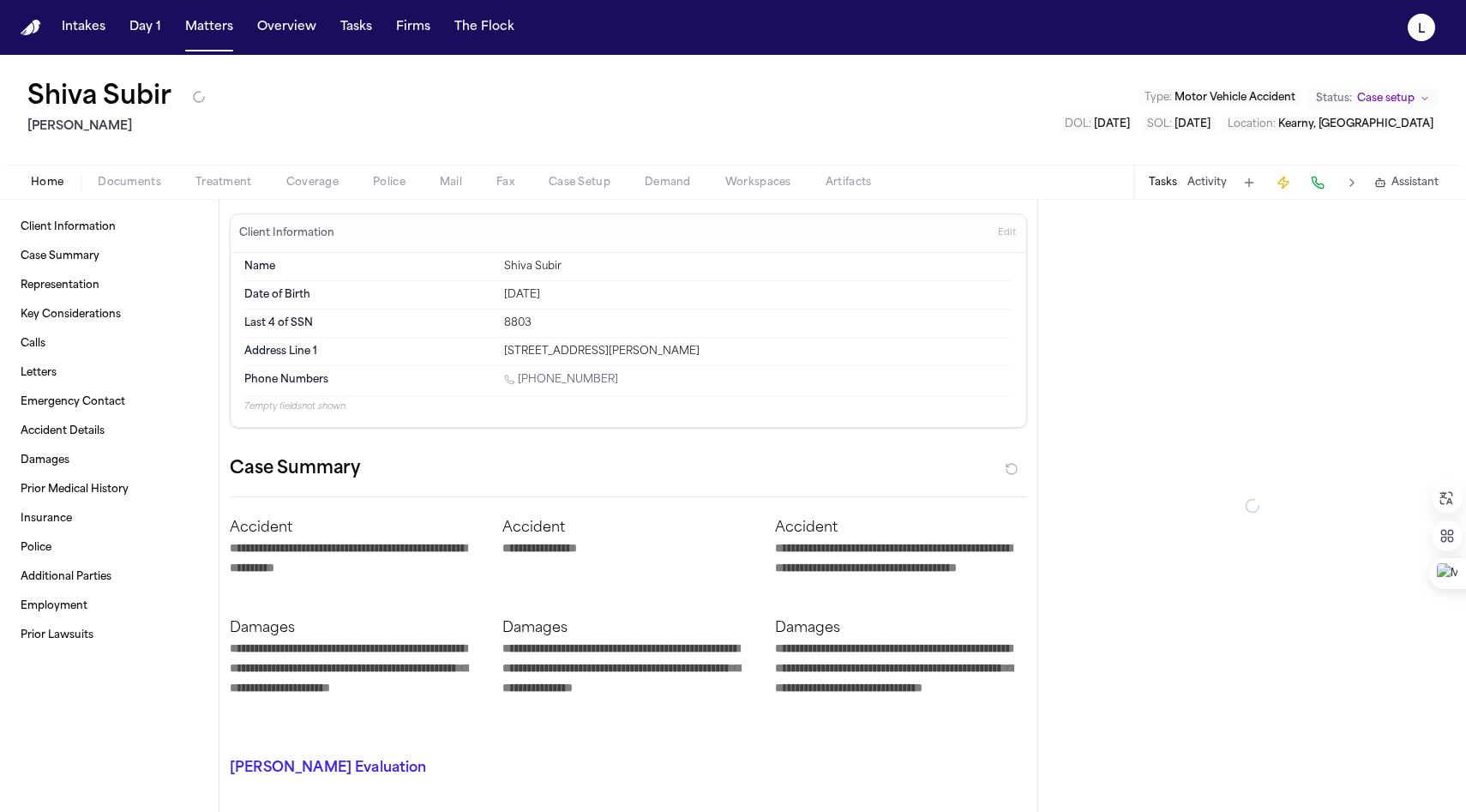
type textarea "*"
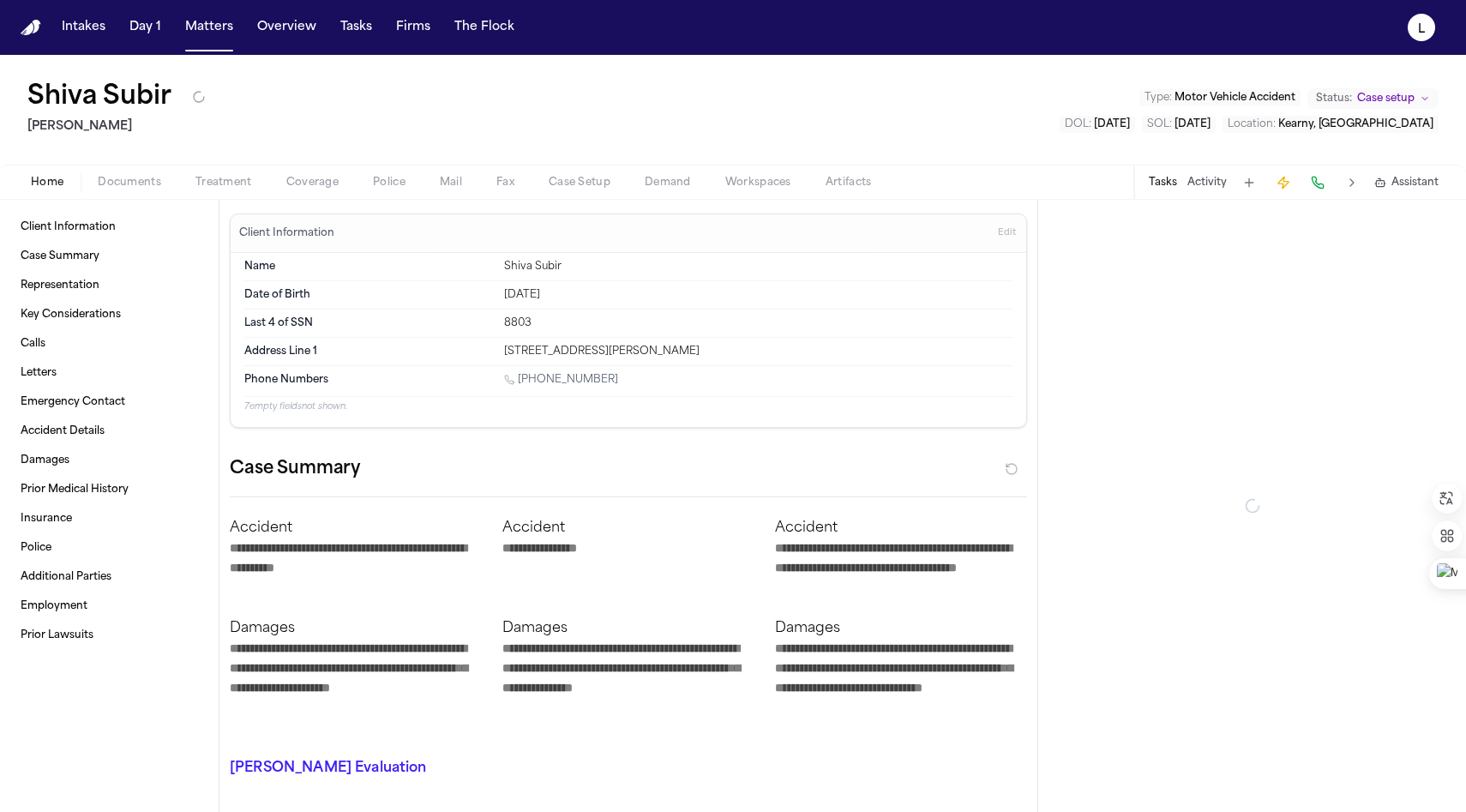
type textarea "*"
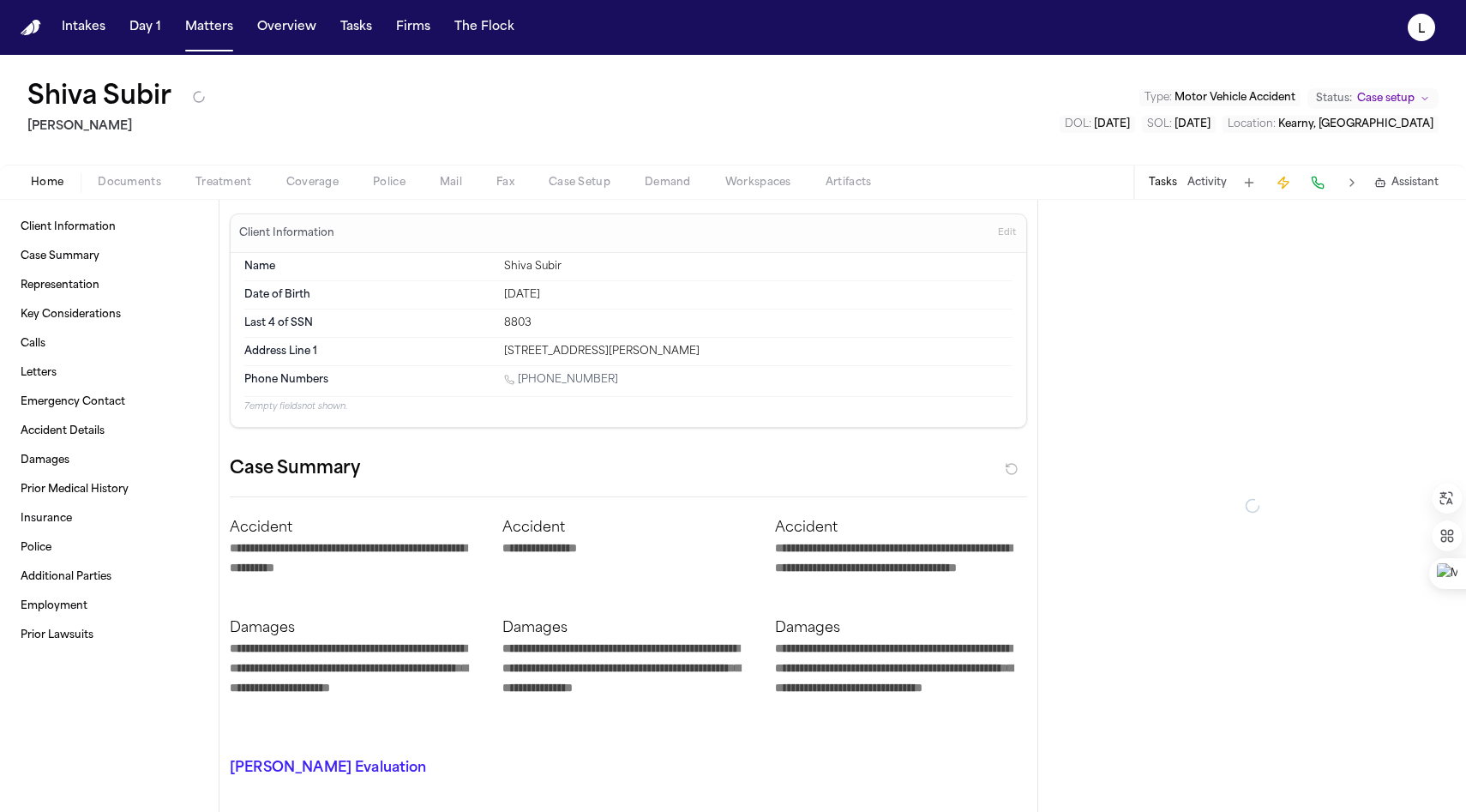
type textarea "*"
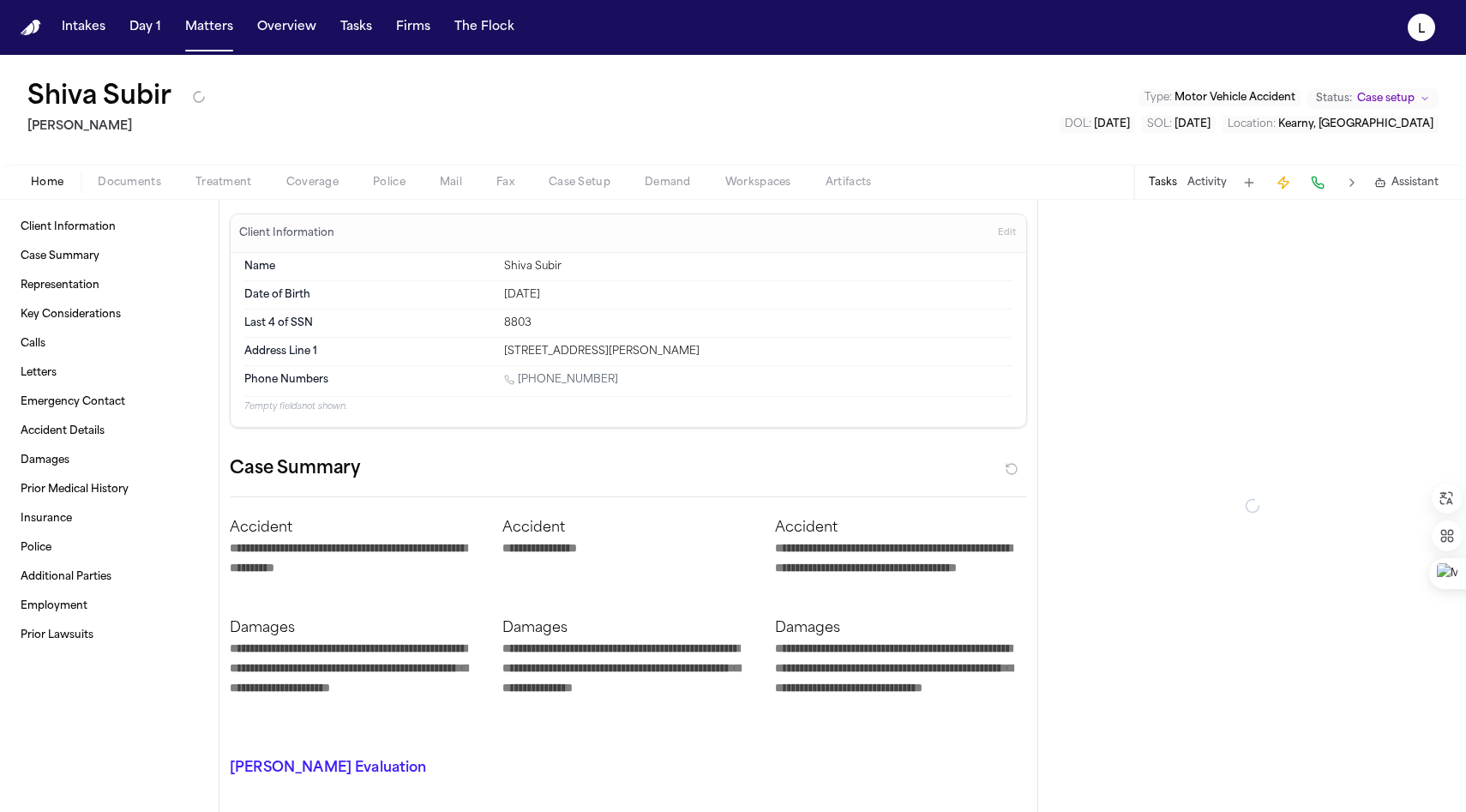
type textarea "*"
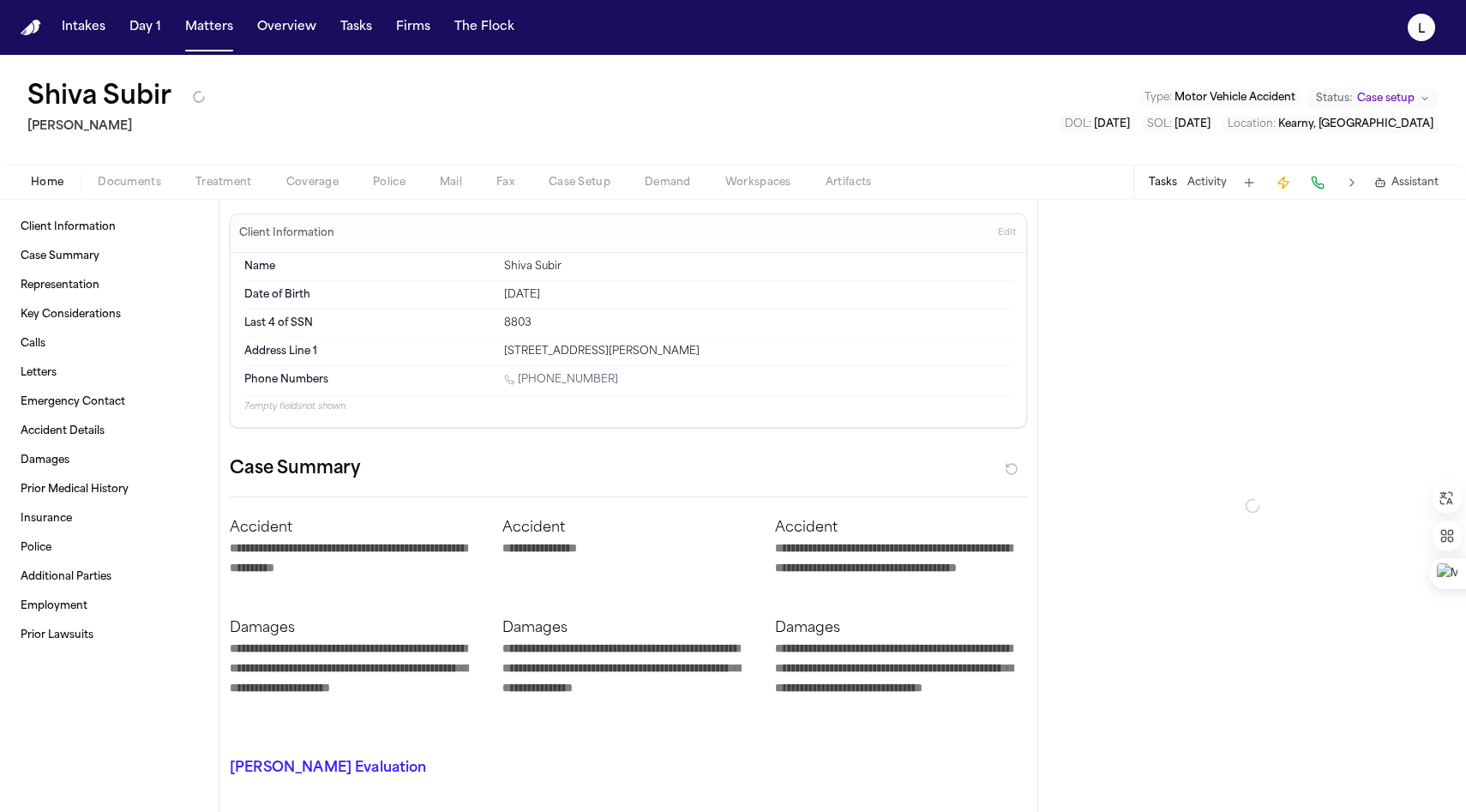
type textarea "*"
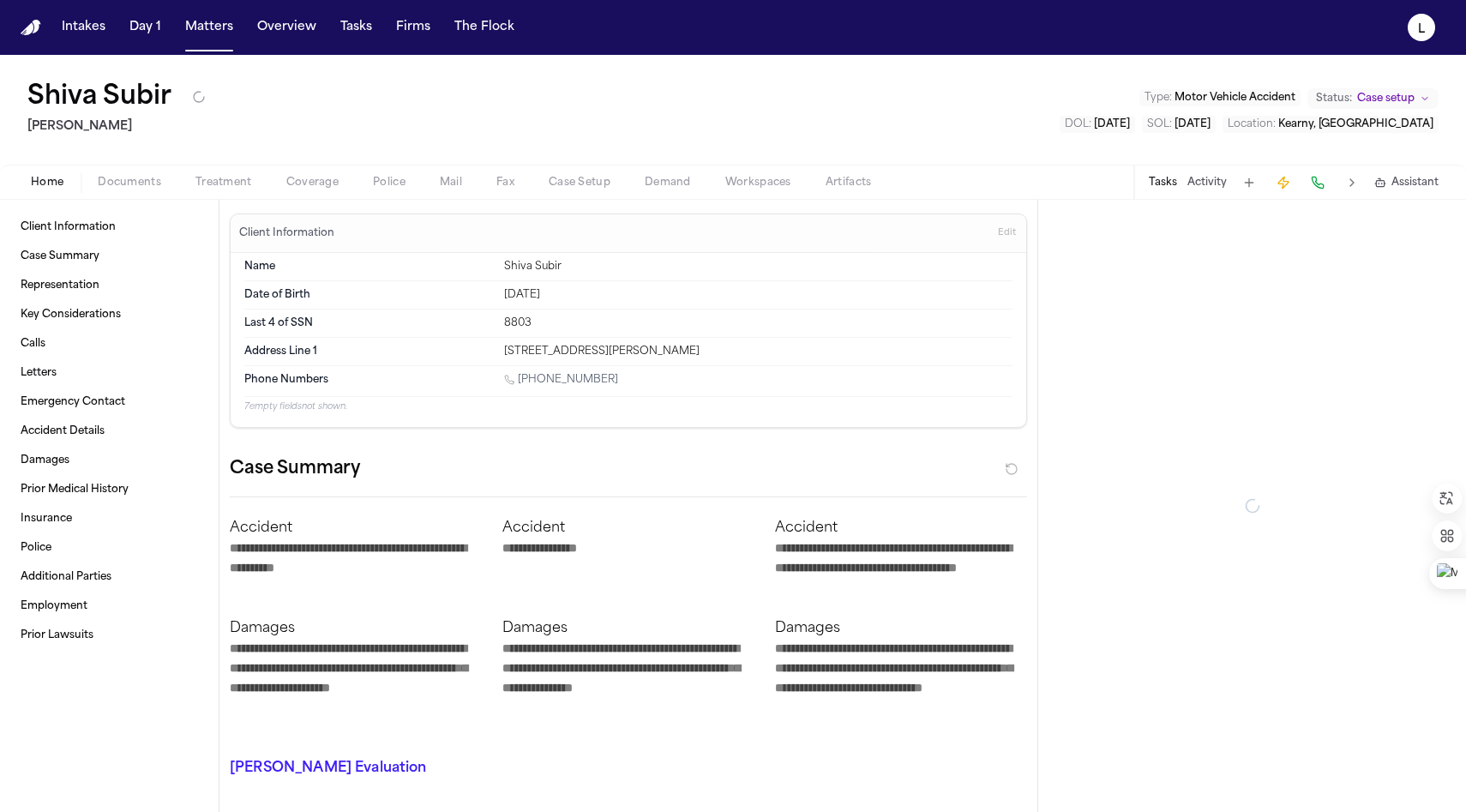
type textarea "*"
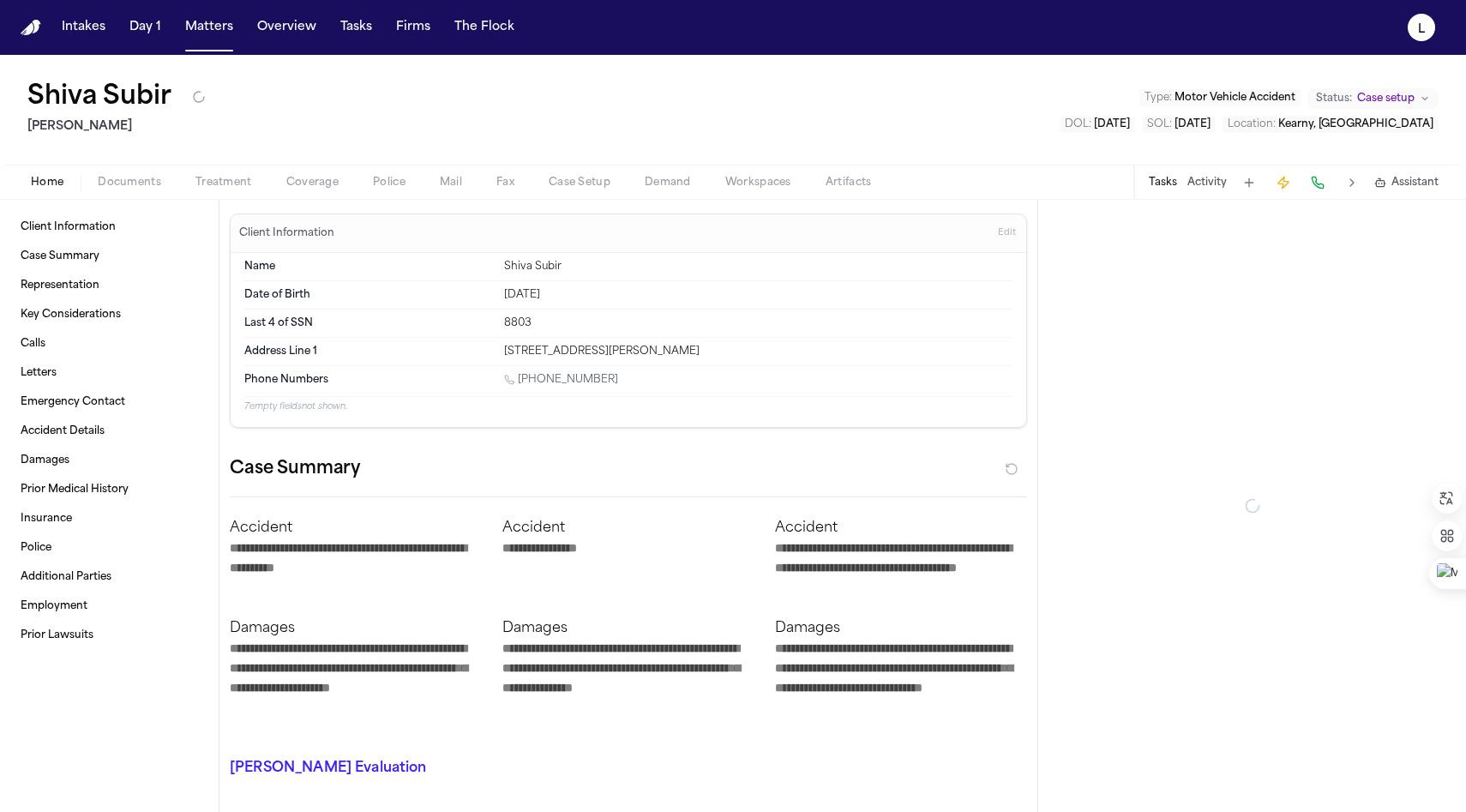
type textarea "*"
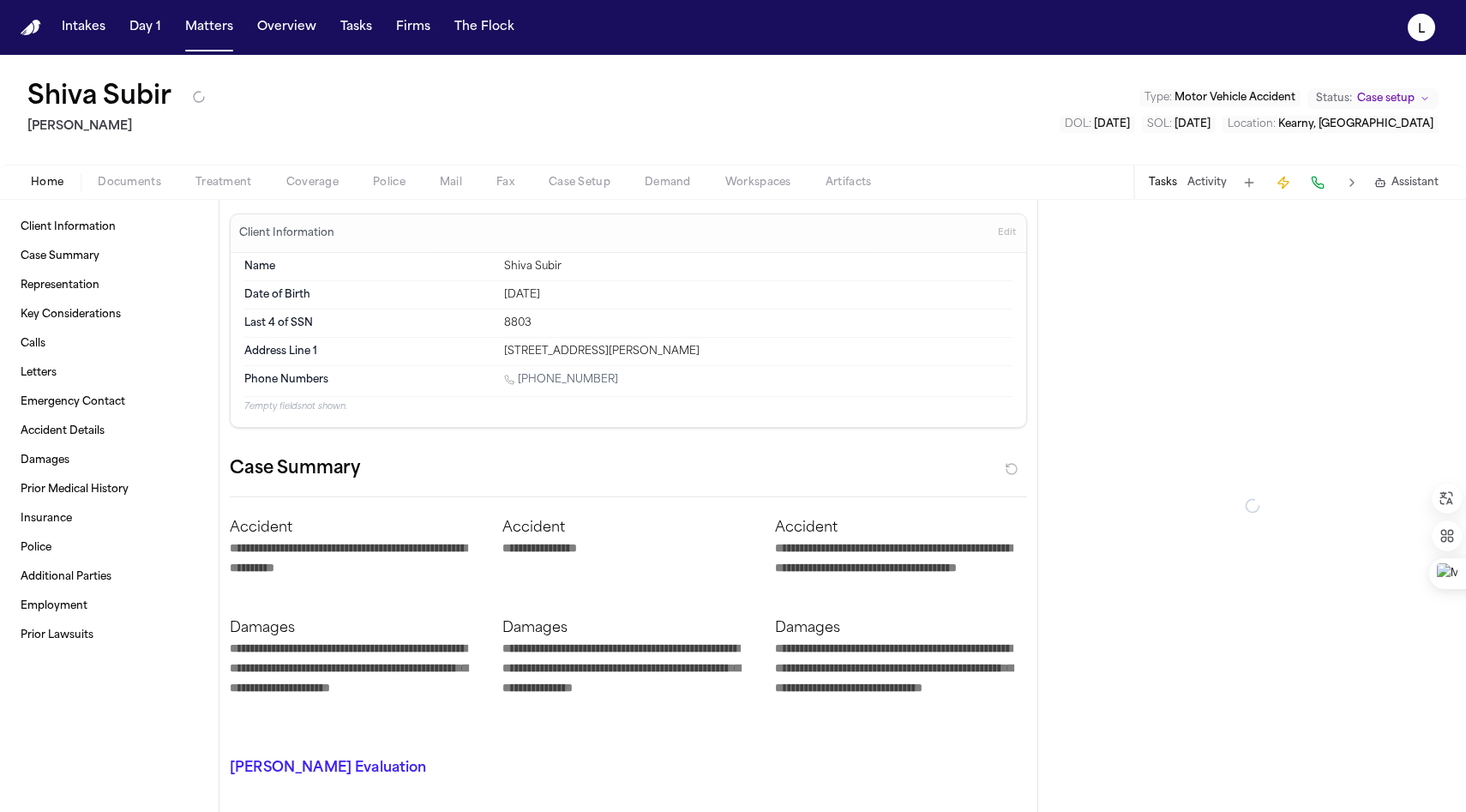
type textarea "*"
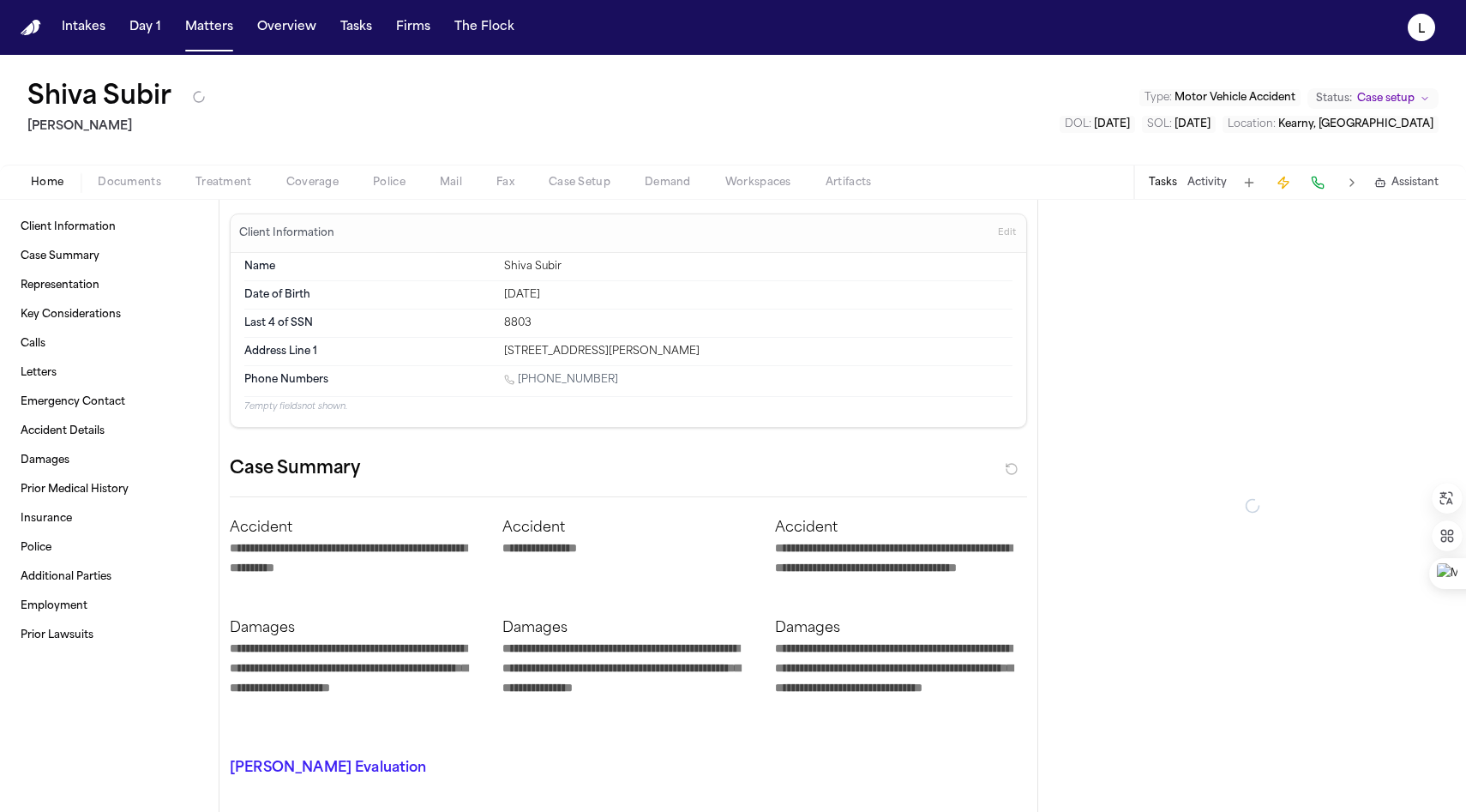
type textarea "*"
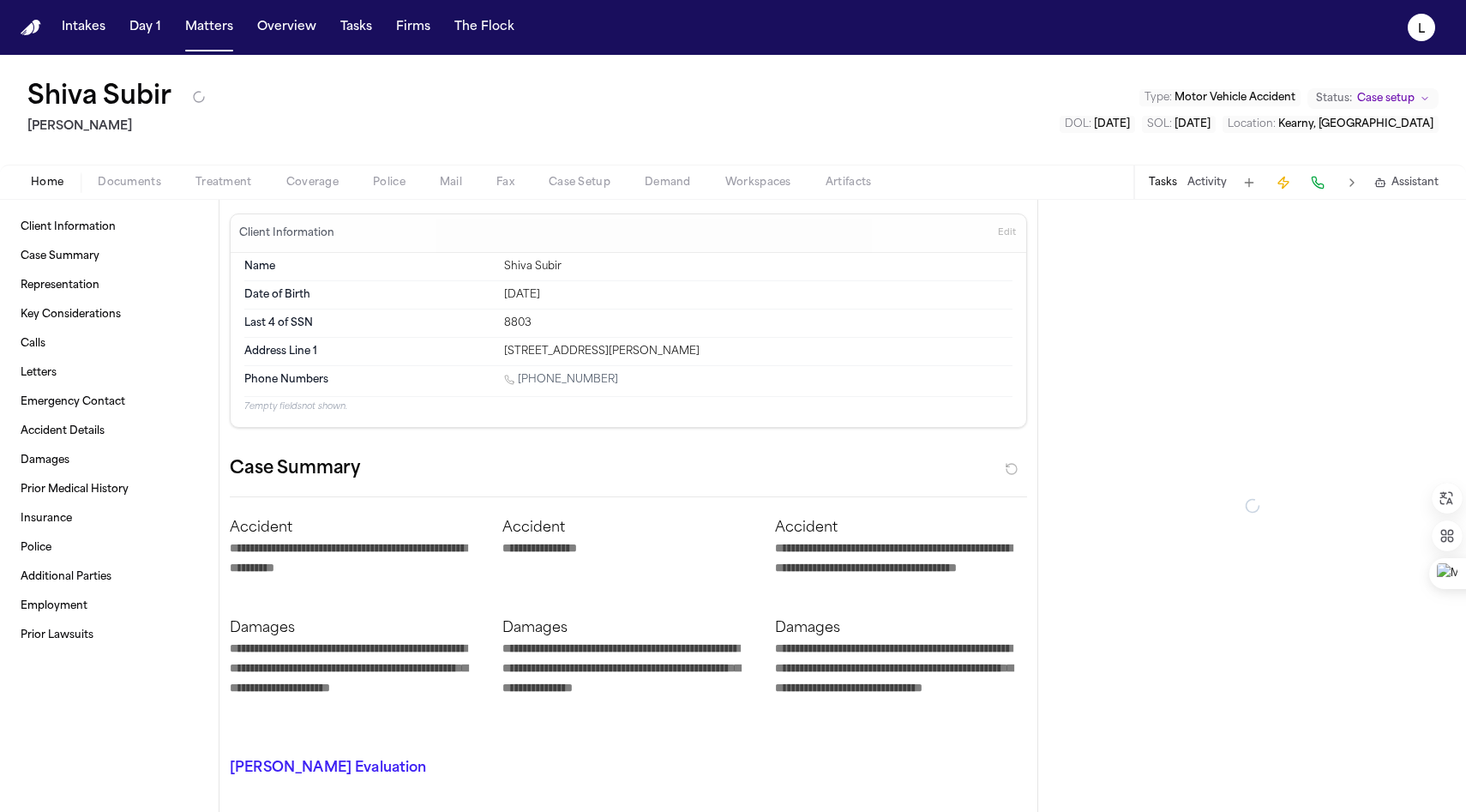
type textarea "*"
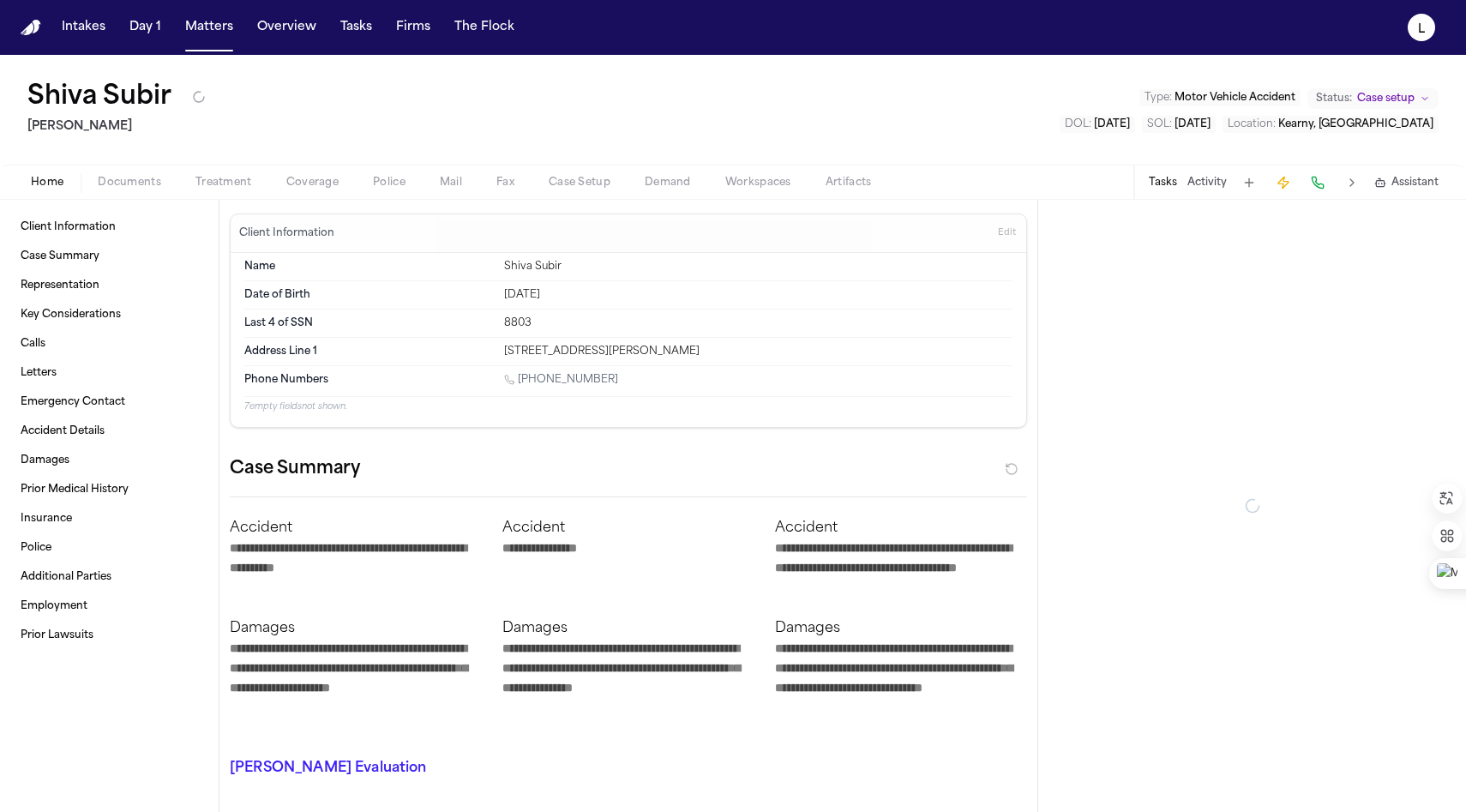
type textarea "*"
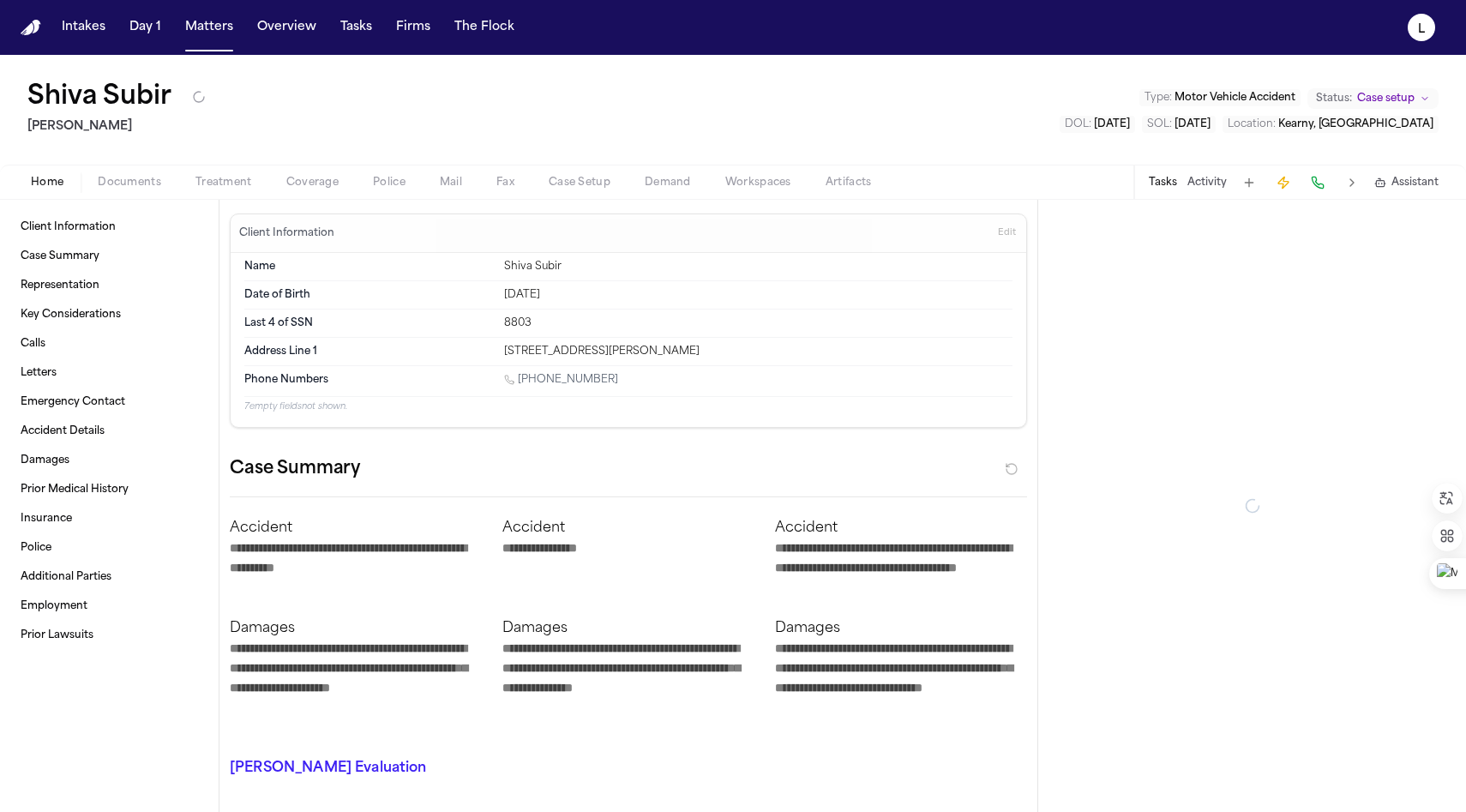
type textarea "*"
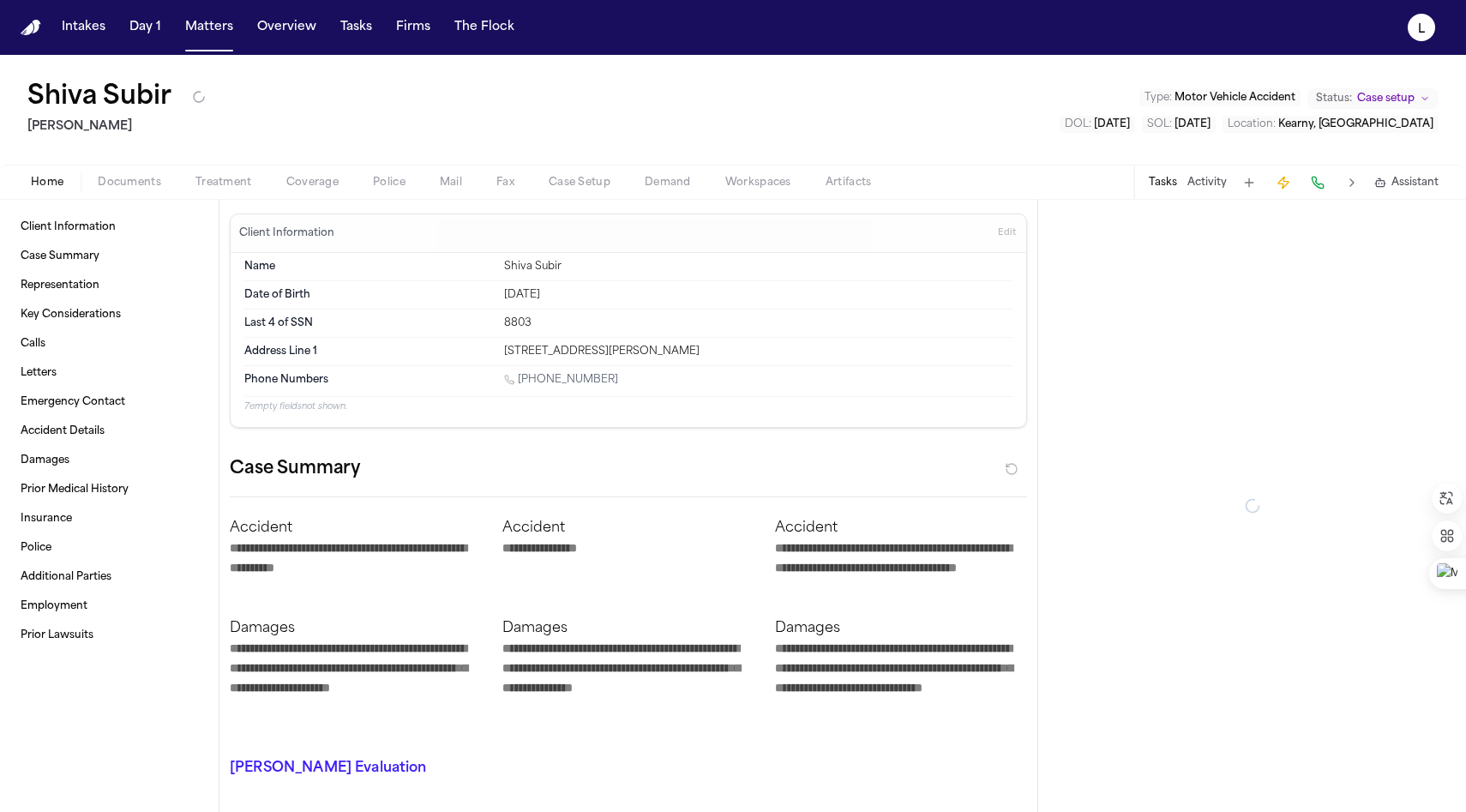
type textarea "*"
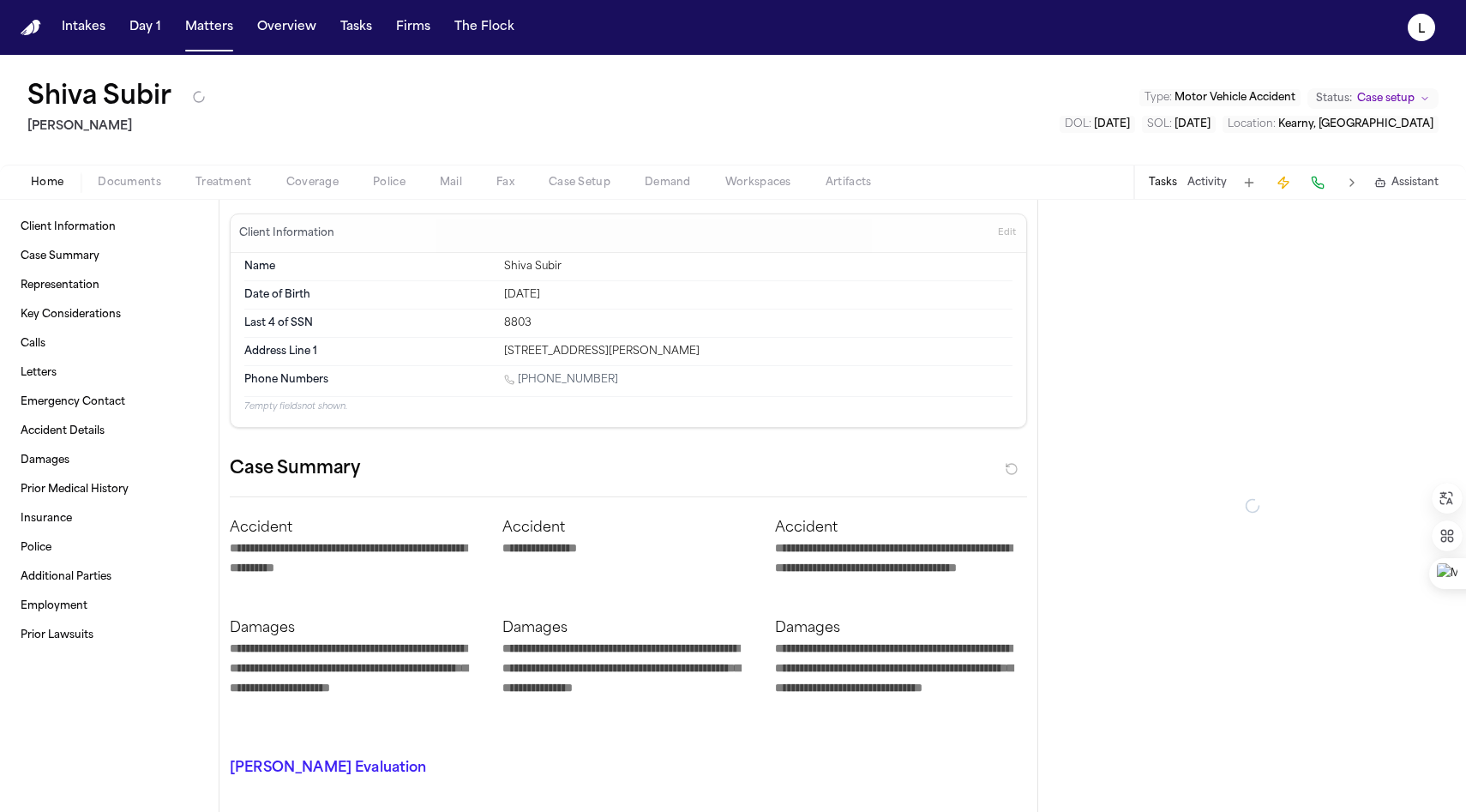
type textarea "*"
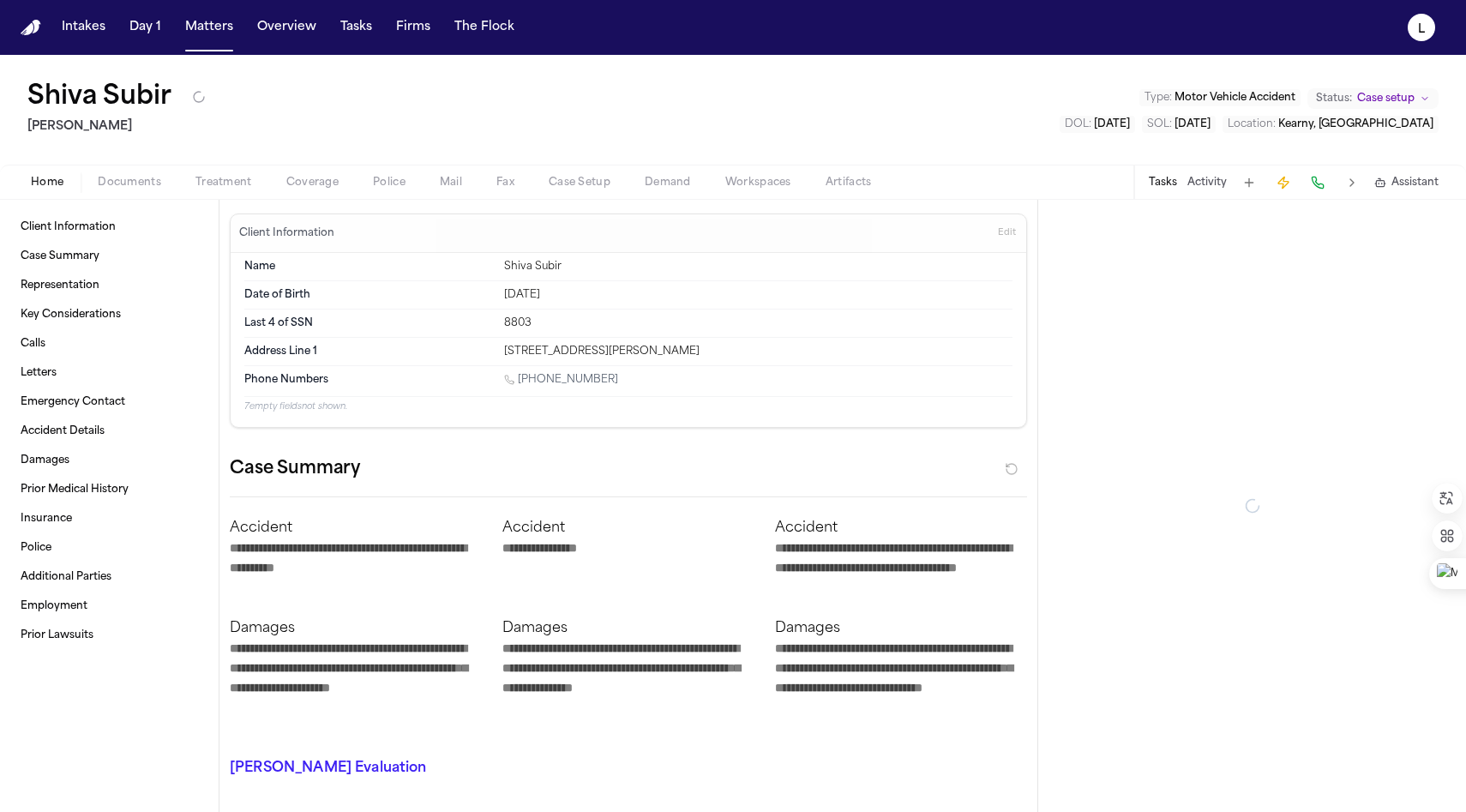
type textarea "*"
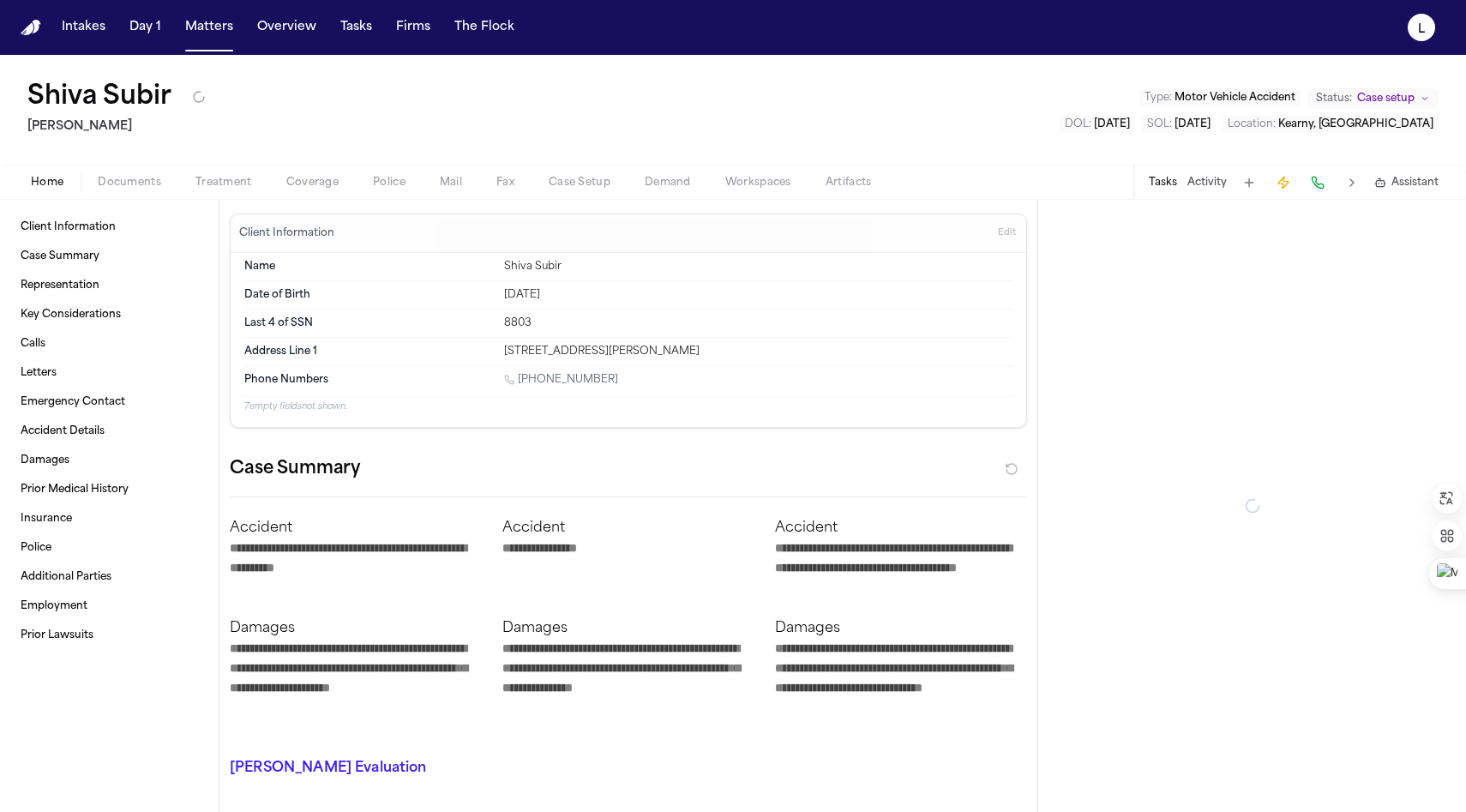
type textarea "*"
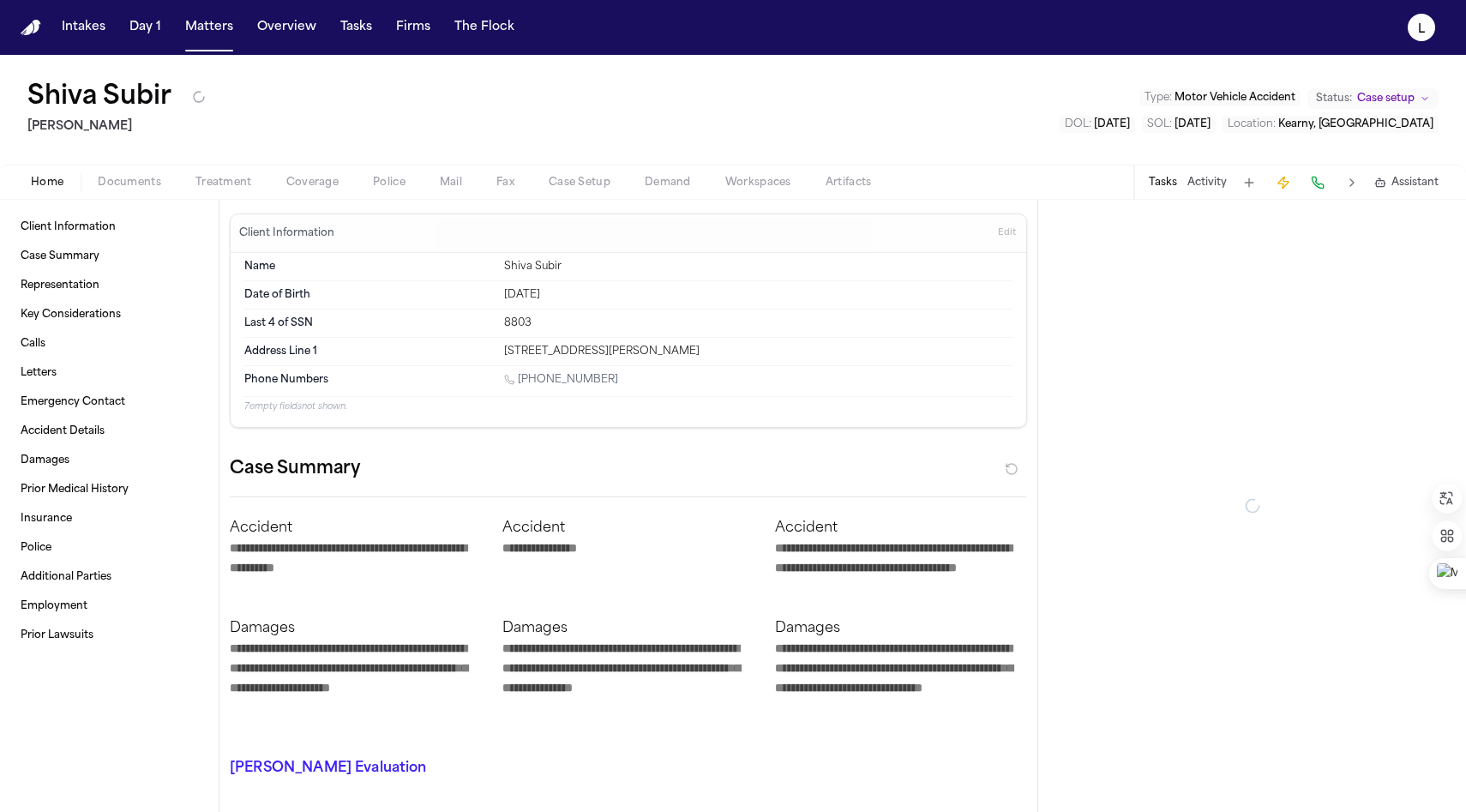
type textarea "*"
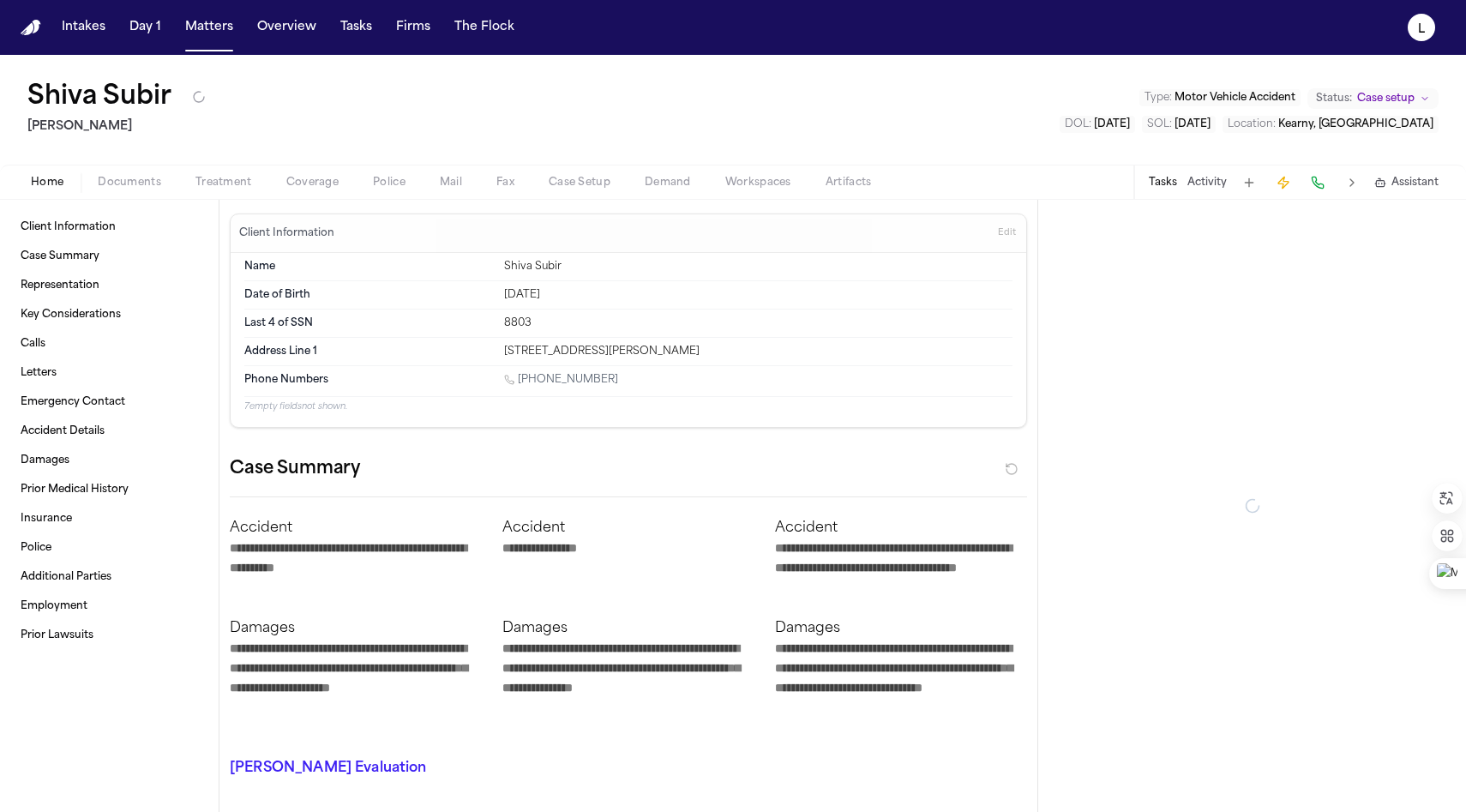
type textarea "*"
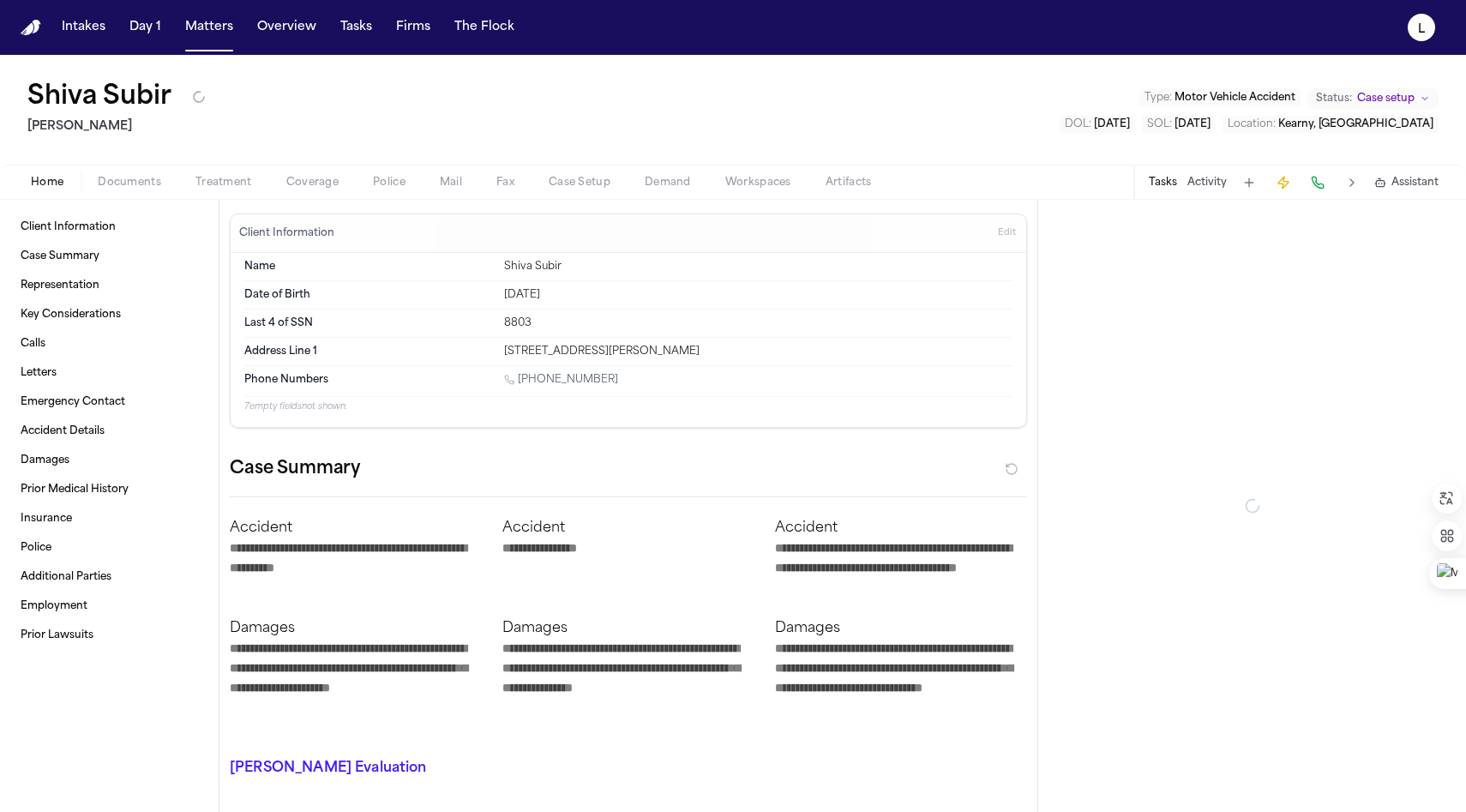
type textarea "*"
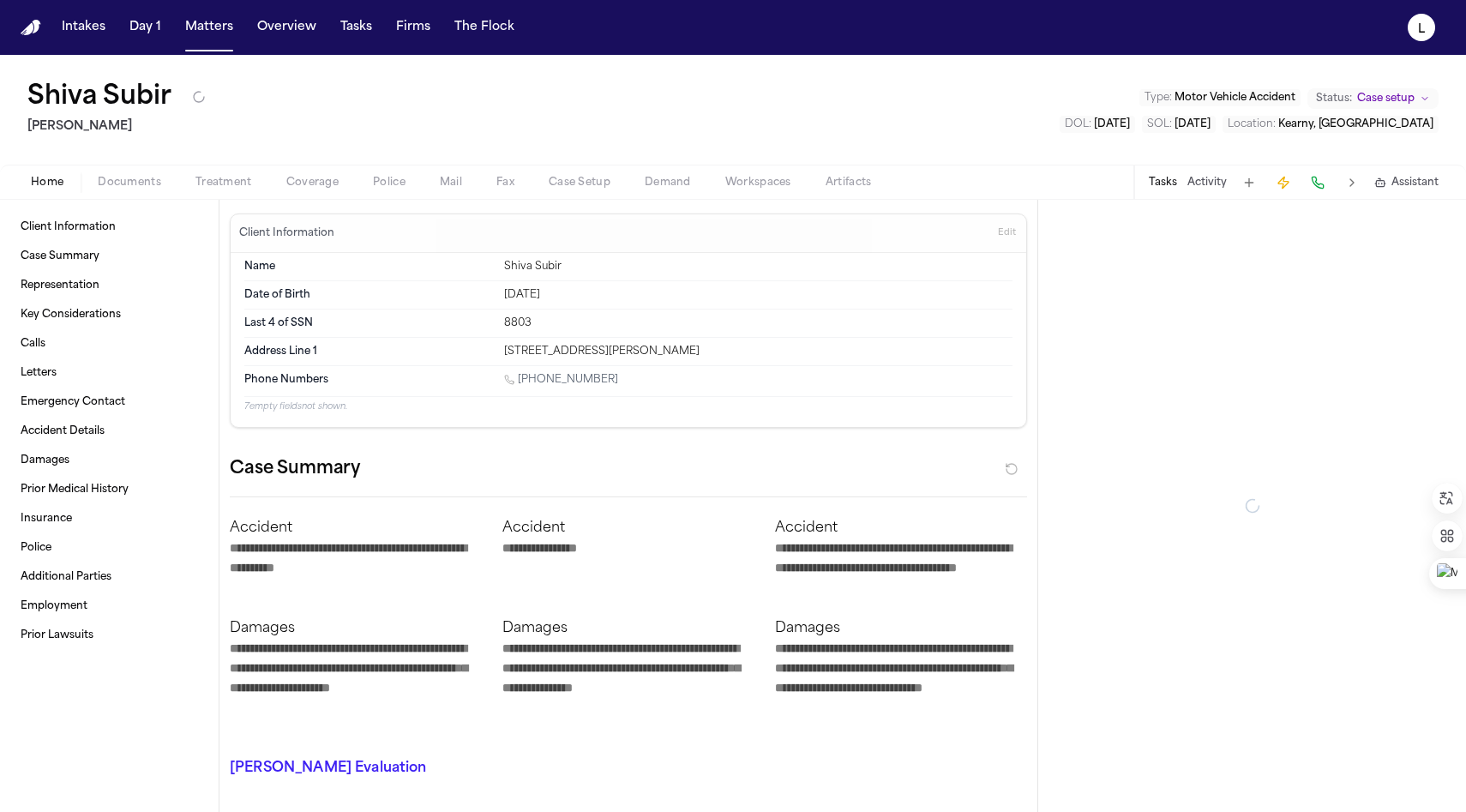
type textarea "*"
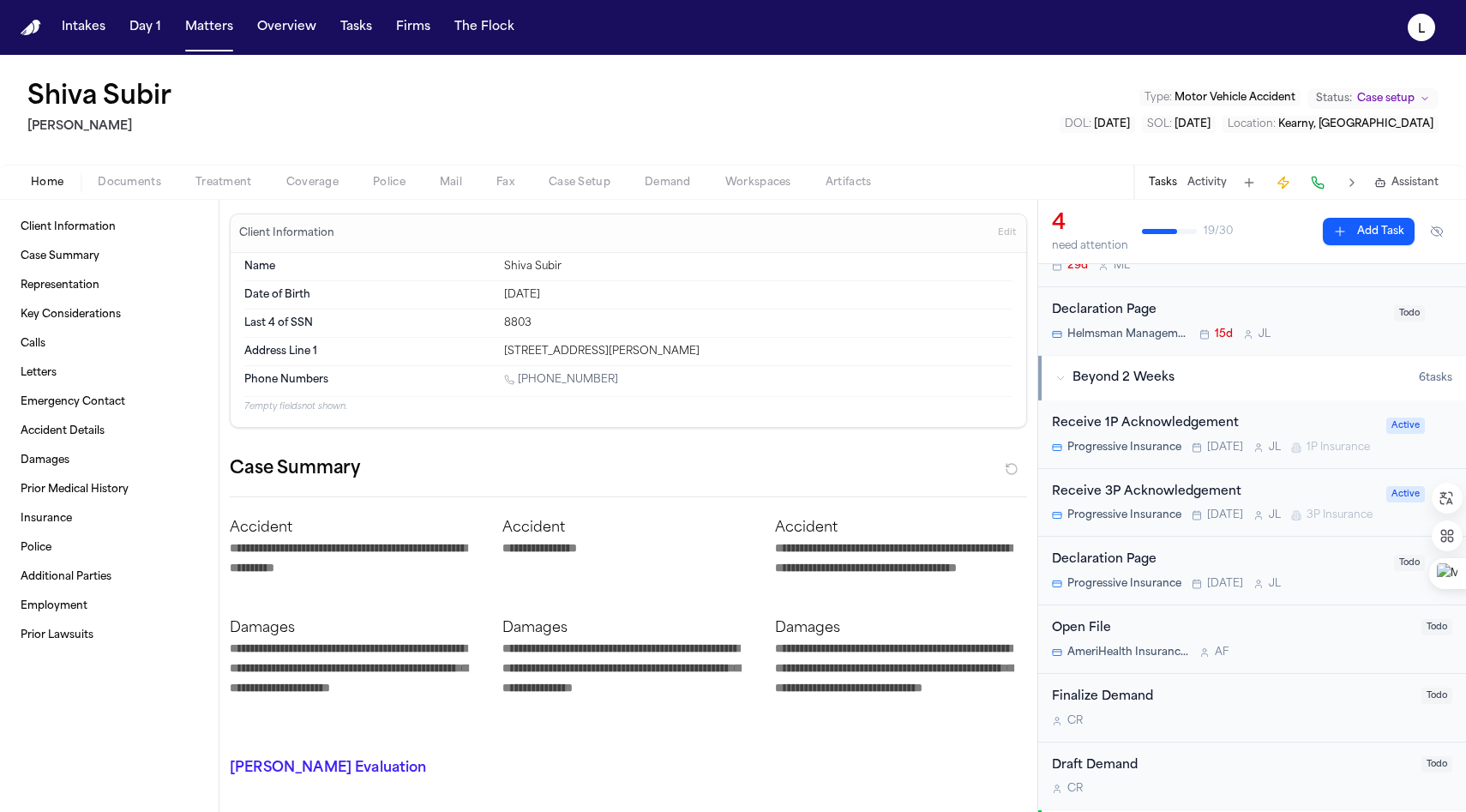
scroll to position [343, 0]
